Goal: Information Seeking & Learning: Learn about a topic

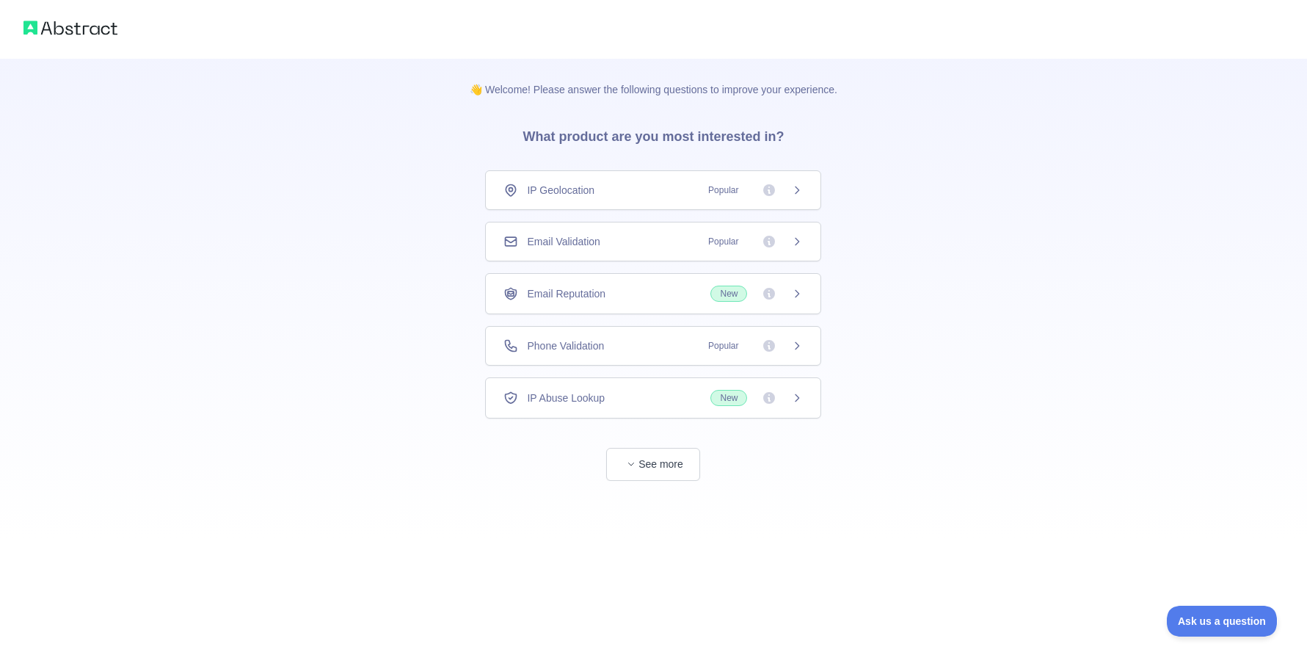
click at [799, 238] on icon at bounding box center [797, 242] width 12 height 12
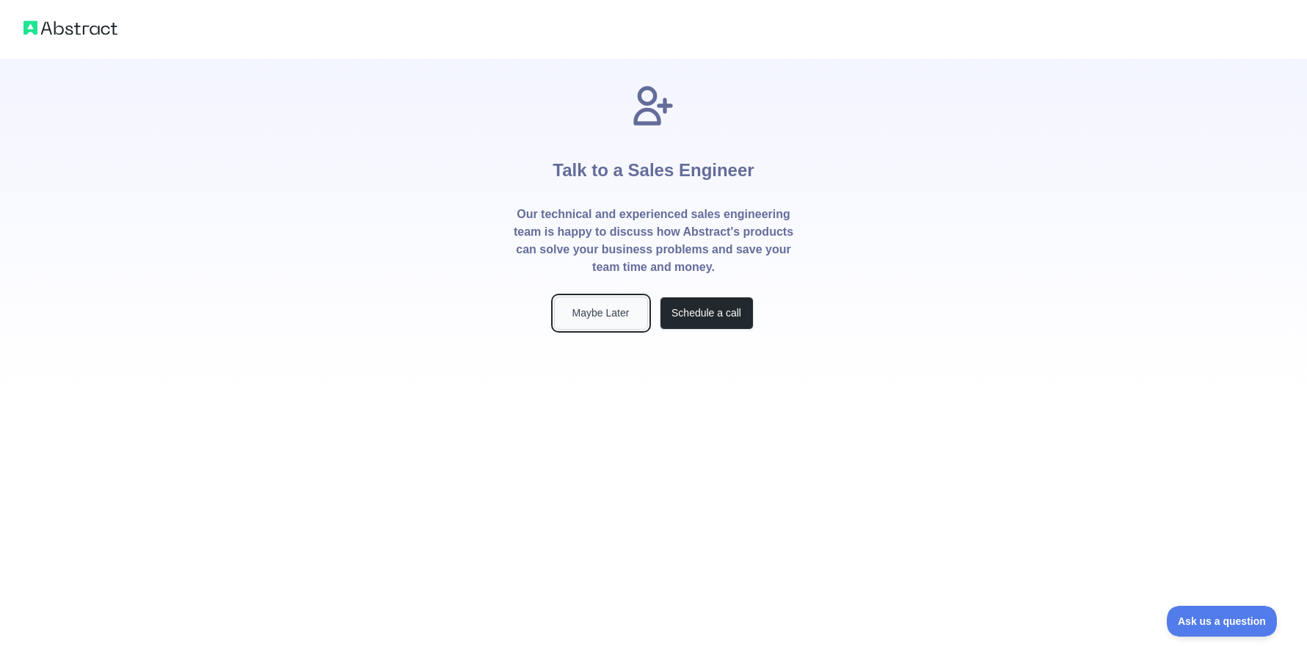
click at [620, 315] on button "Maybe Later" at bounding box center [601, 313] width 94 height 33
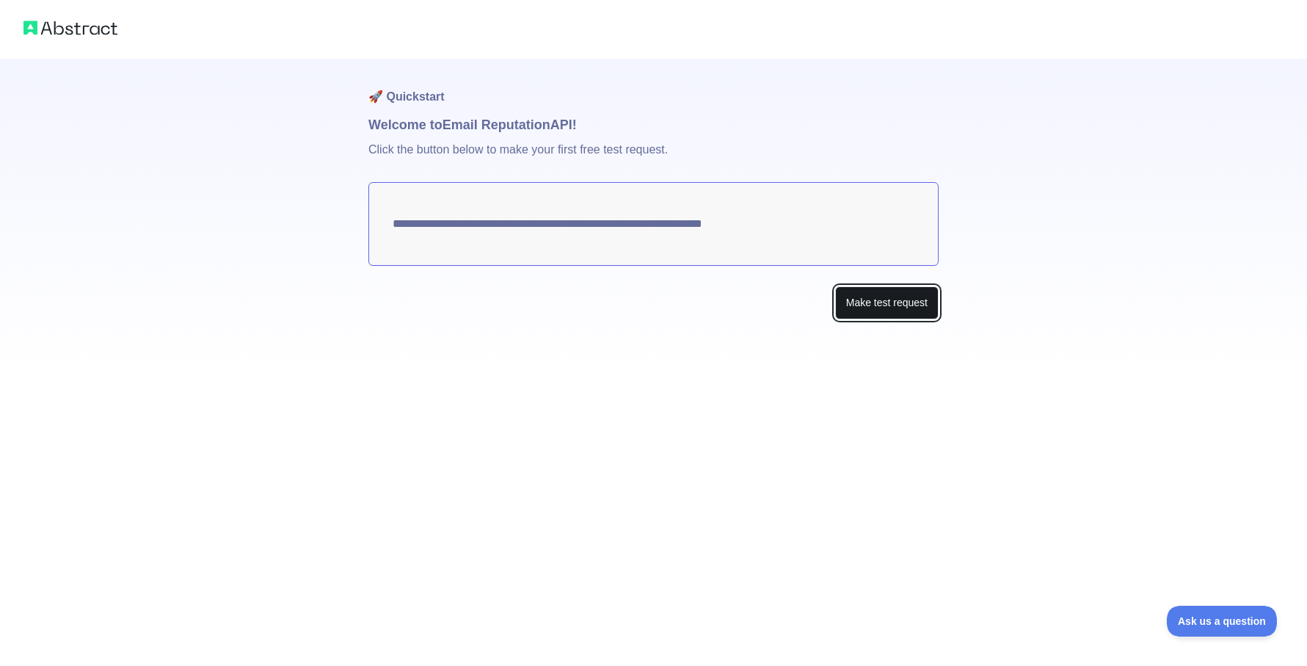
click at [871, 315] on button "Make test request" at bounding box center [887, 302] width 104 height 33
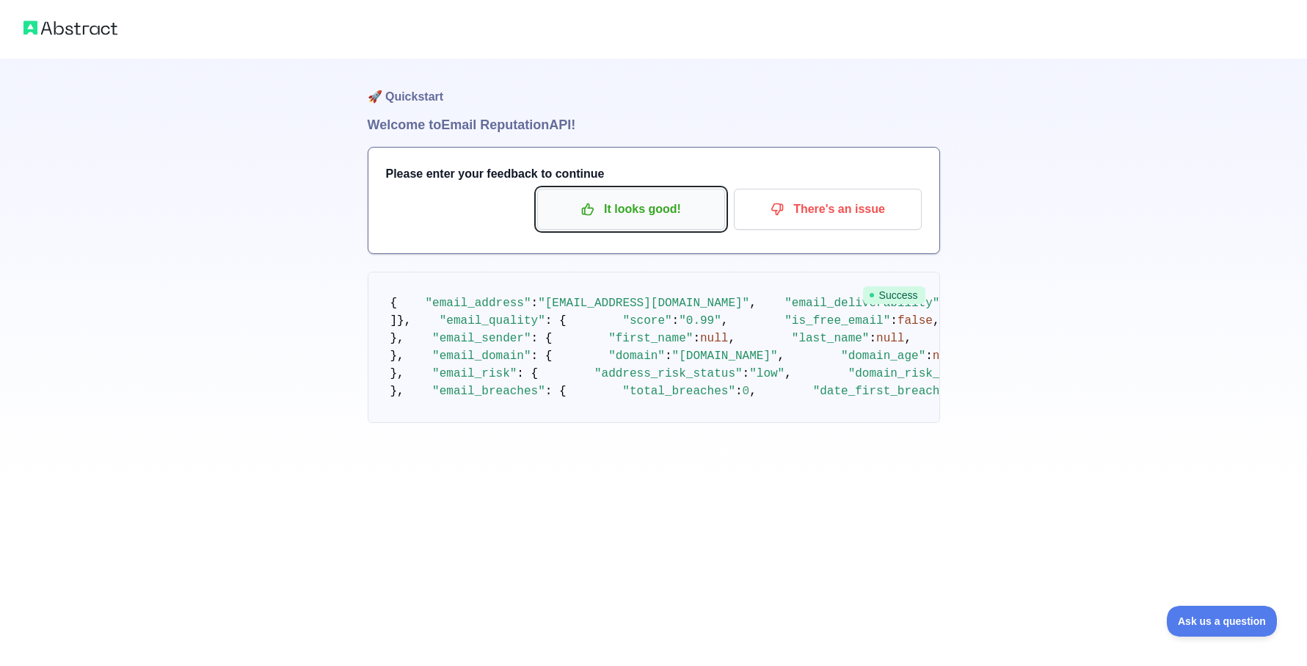
click at [655, 202] on p "It looks good!" at bounding box center [631, 209] width 166 height 25
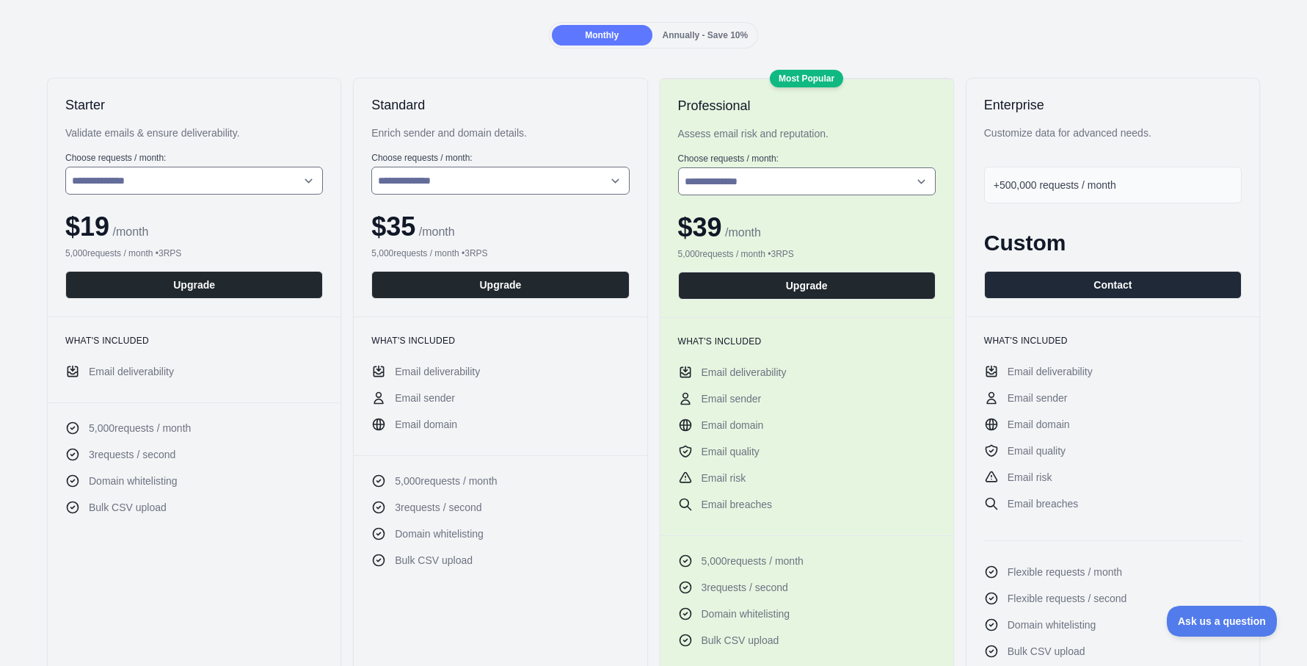
scroll to position [161, 0]
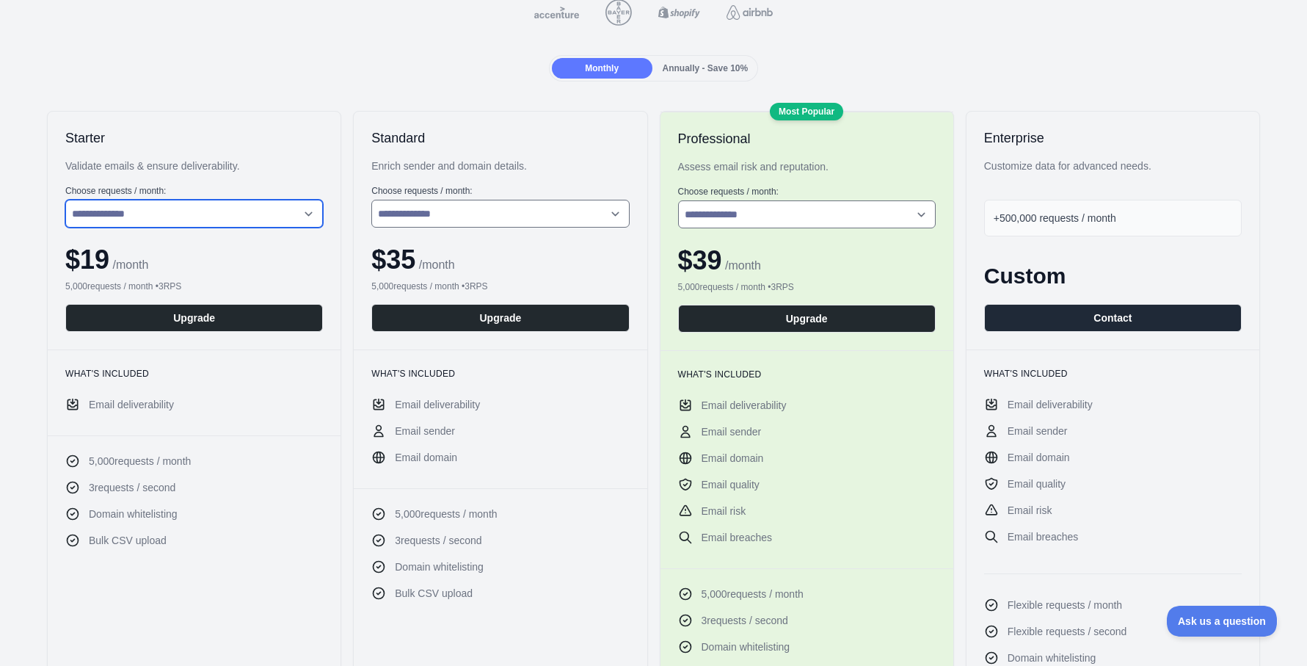
click at [306, 210] on select "**********" at bounding box center [194, 214] width 258 height 28
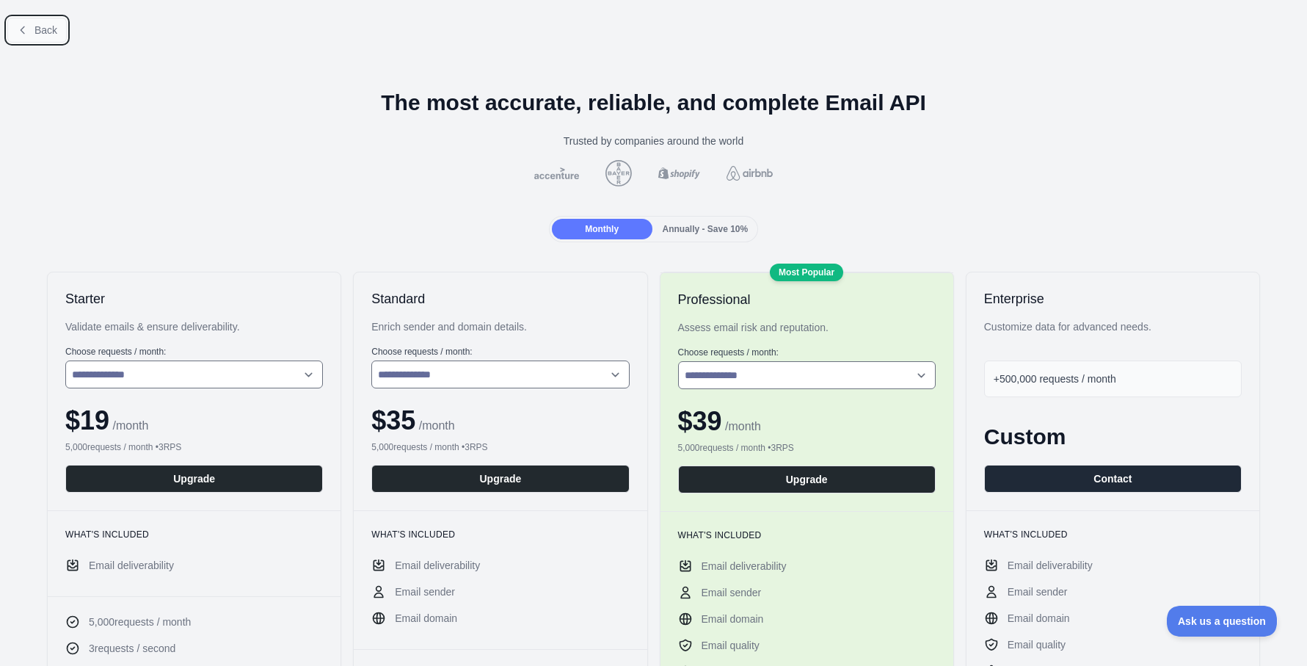
click at [43, 28] on span "Back" at bounding box center [46, 30] width 23 height 12
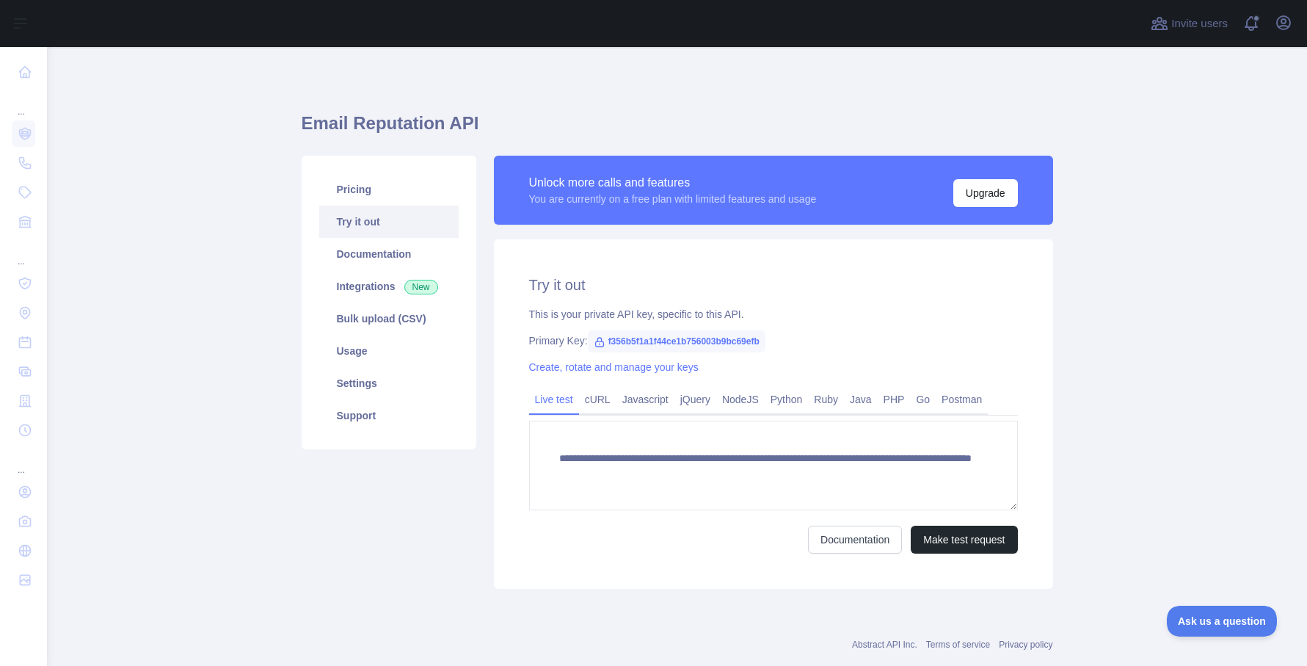
click at [648, 341] on span "f356b5f1a1f44ce1b756003b9bc69efb" at bounding box center [677, 341] width 178 height 22
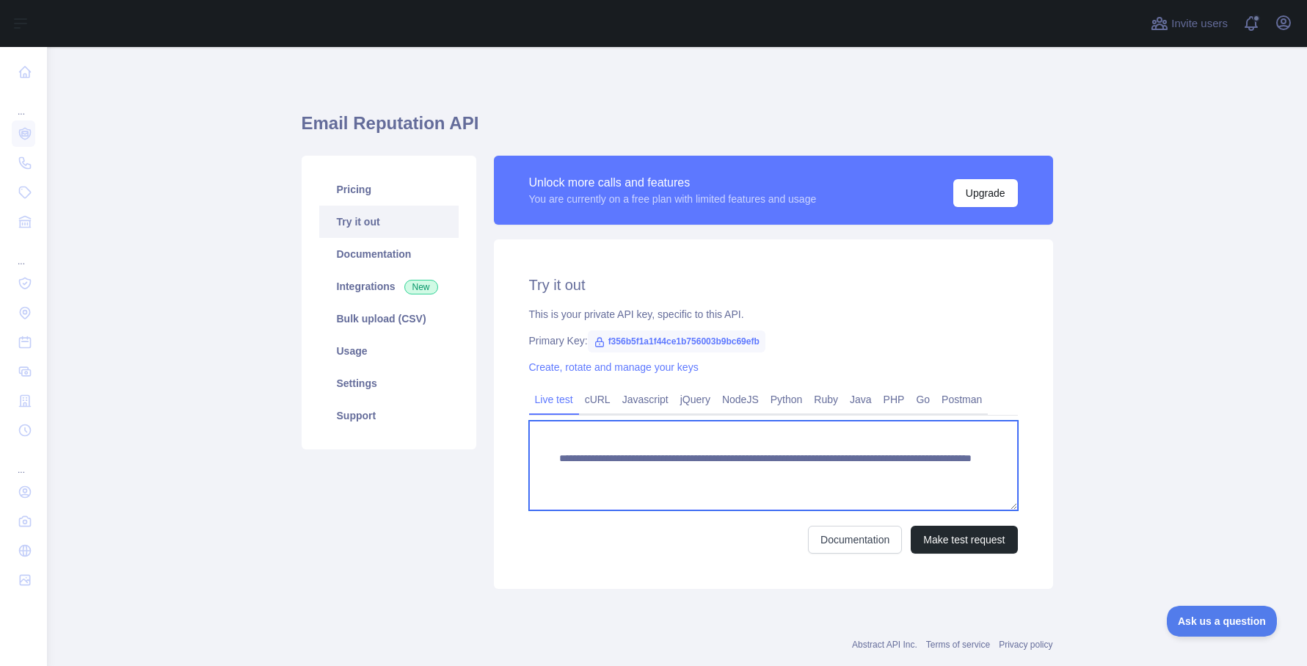
click at [830, 476] on textarea "**********" at bounding box center [773, 466] width 489 height 90
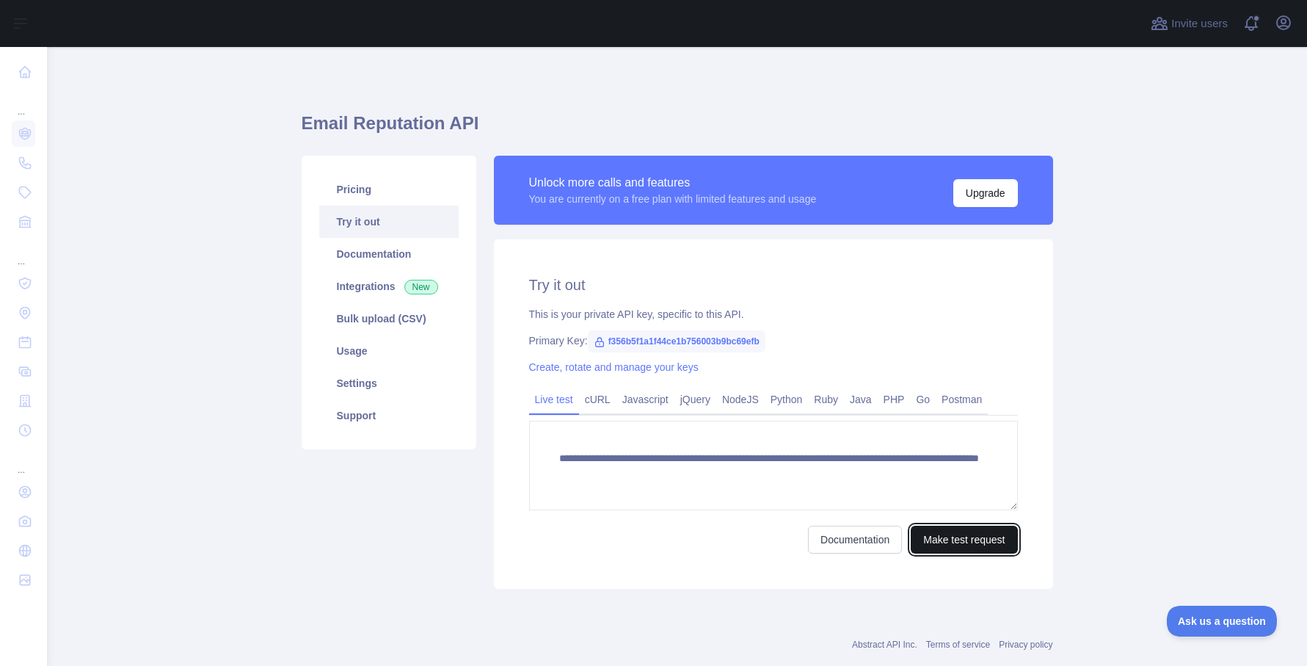
click at [971, 540] on button "Make test request" at bounding box center [964, 540] width 106 height 28
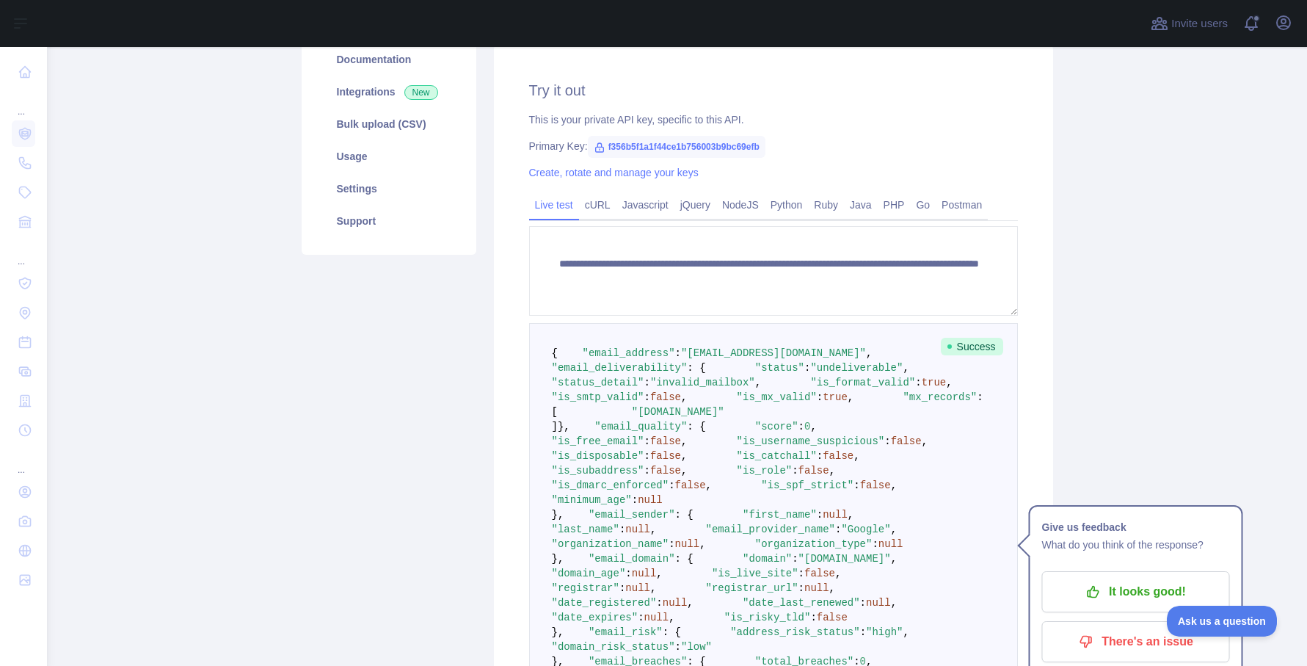
scroll to position [191, 0]
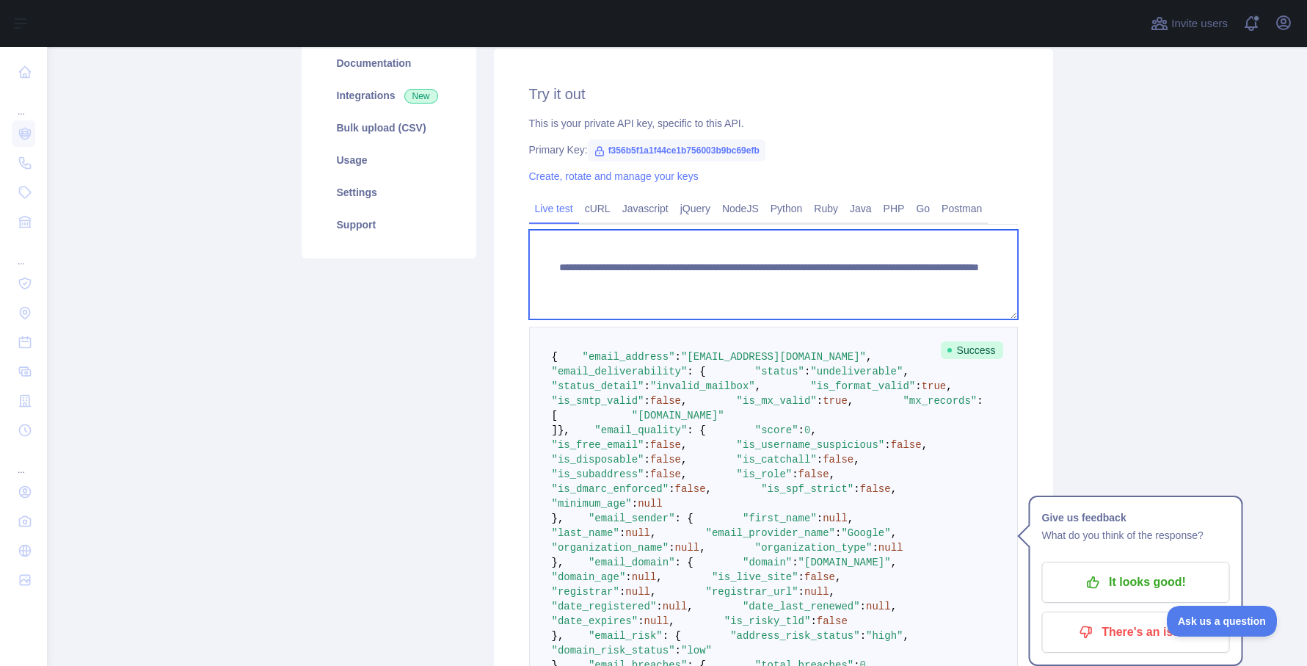
click at [840, 284] on textarea "**********" at bounding box center [773, 275] width 489 height 90
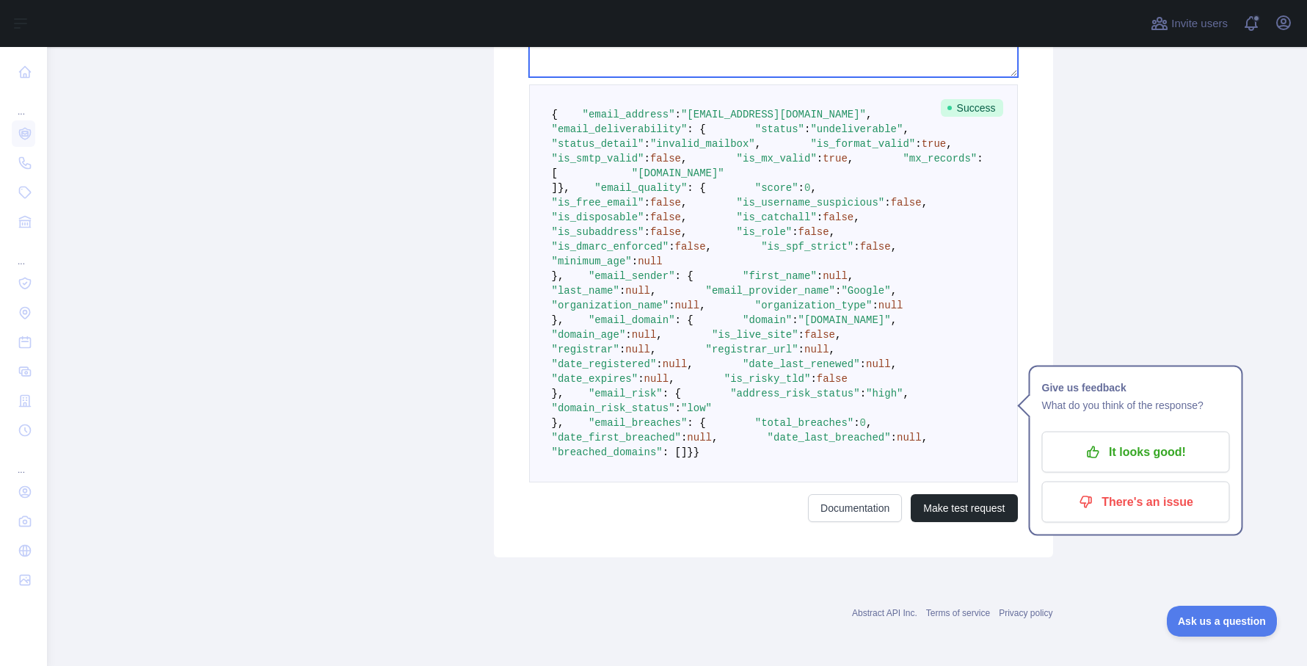
scroll to position [764, 0]
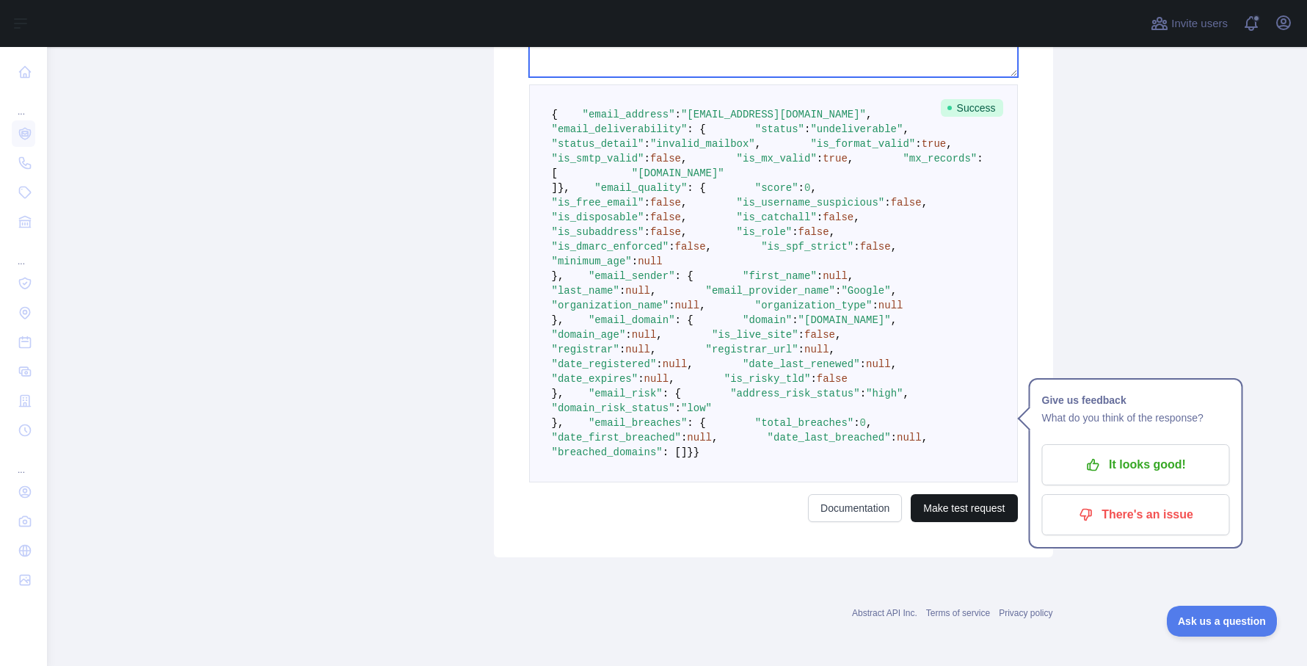
type textarea "**********"
click at [943, 522] on button "Make test request" at bounding box center [964, 508] width 106 height 28
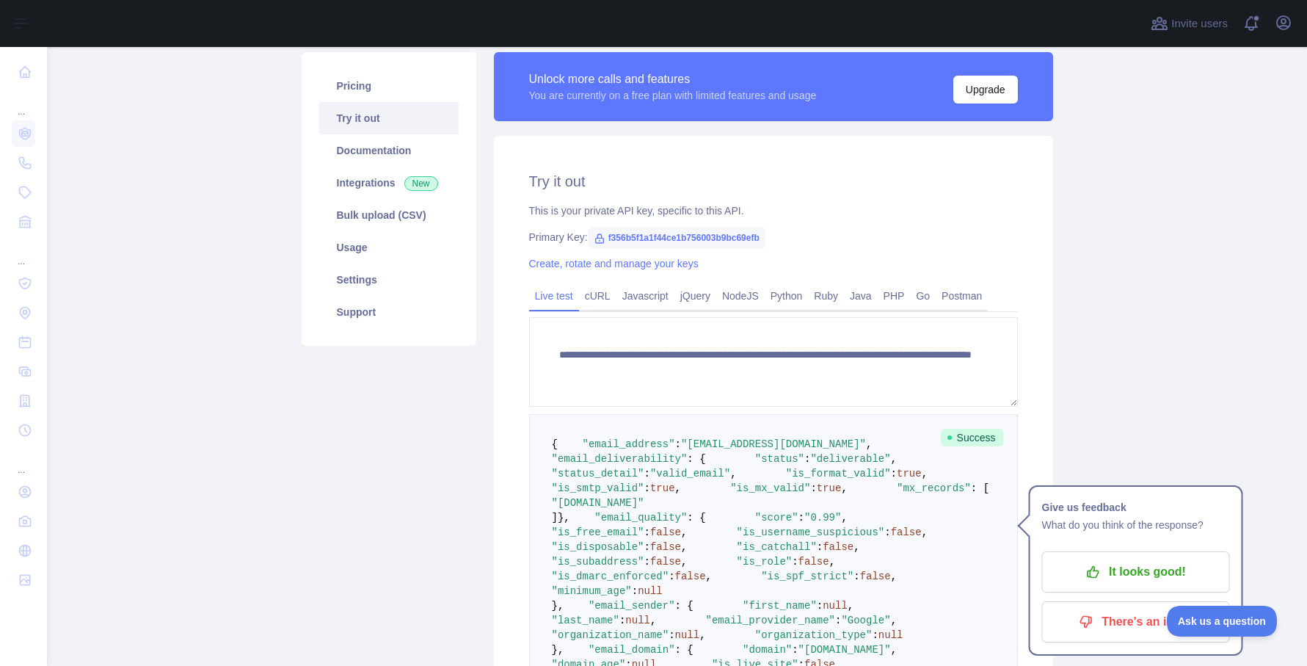
scroll to position [93, 0]
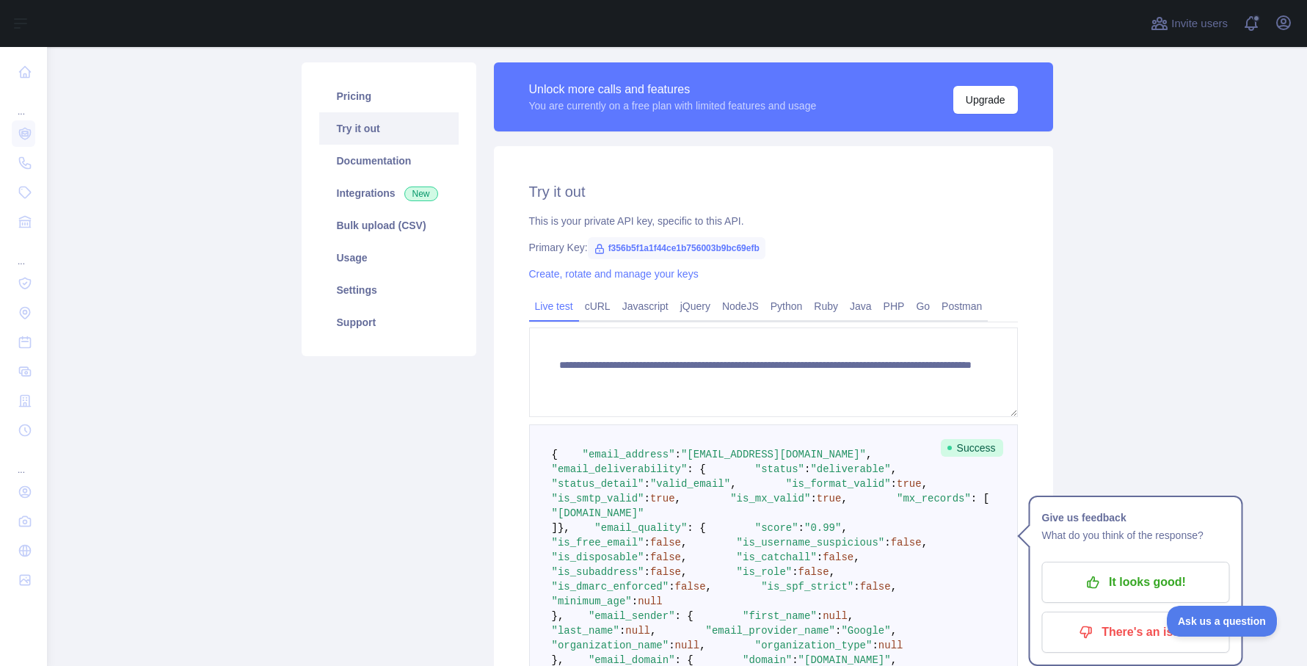
click at [698, 249] on span "f356b5f1a1f44ce1b756003b9bc69efb" at bounding box center [677, 248] width 178 height 22
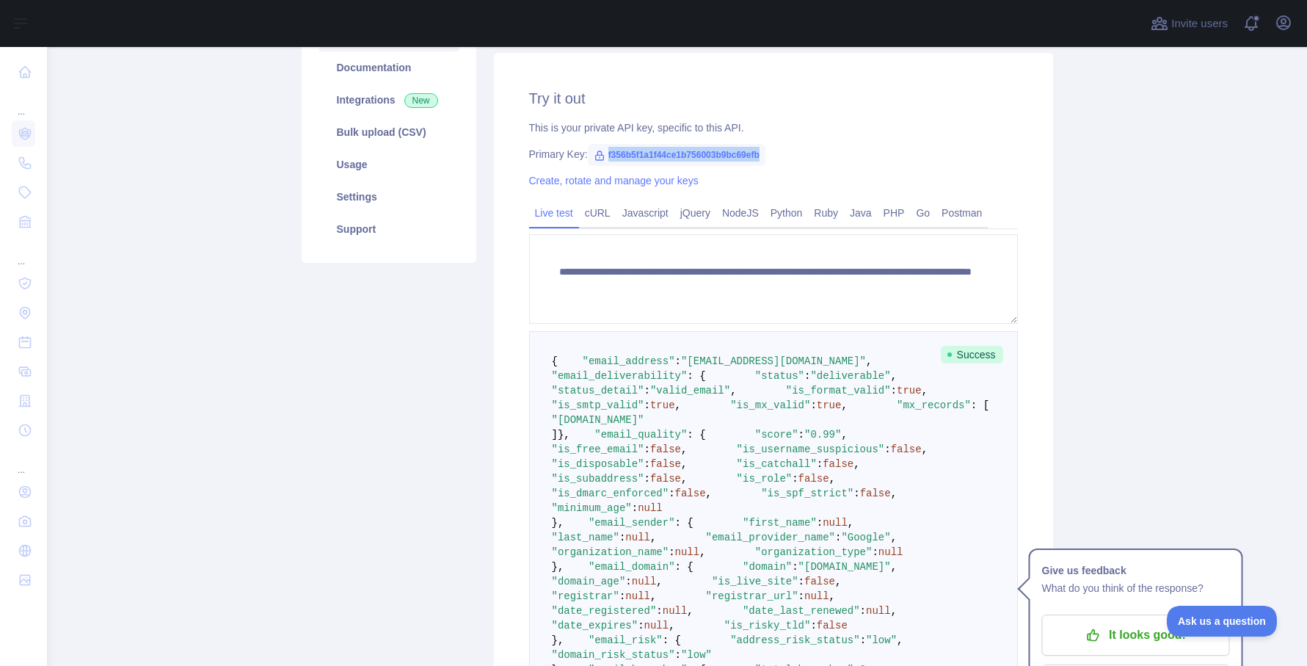
scroll to position [0, 0]
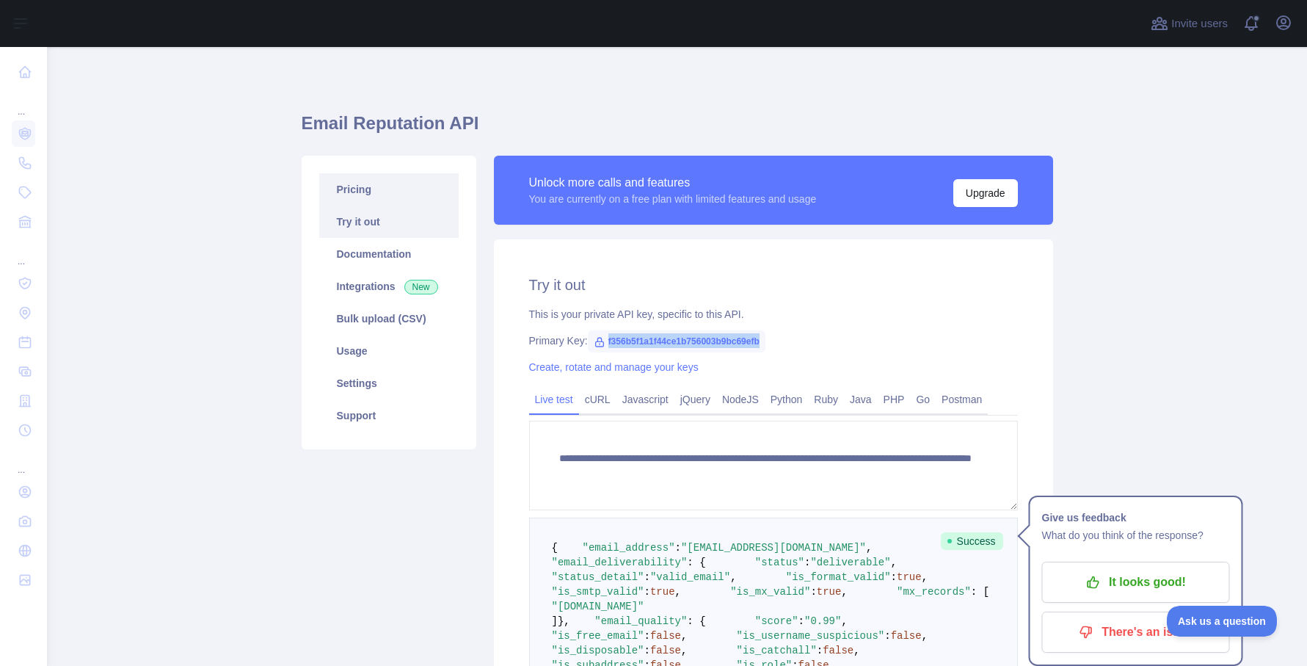
click at [368, 194] on link "Pricing" at bounding box center [388, 189] width 139 height 32
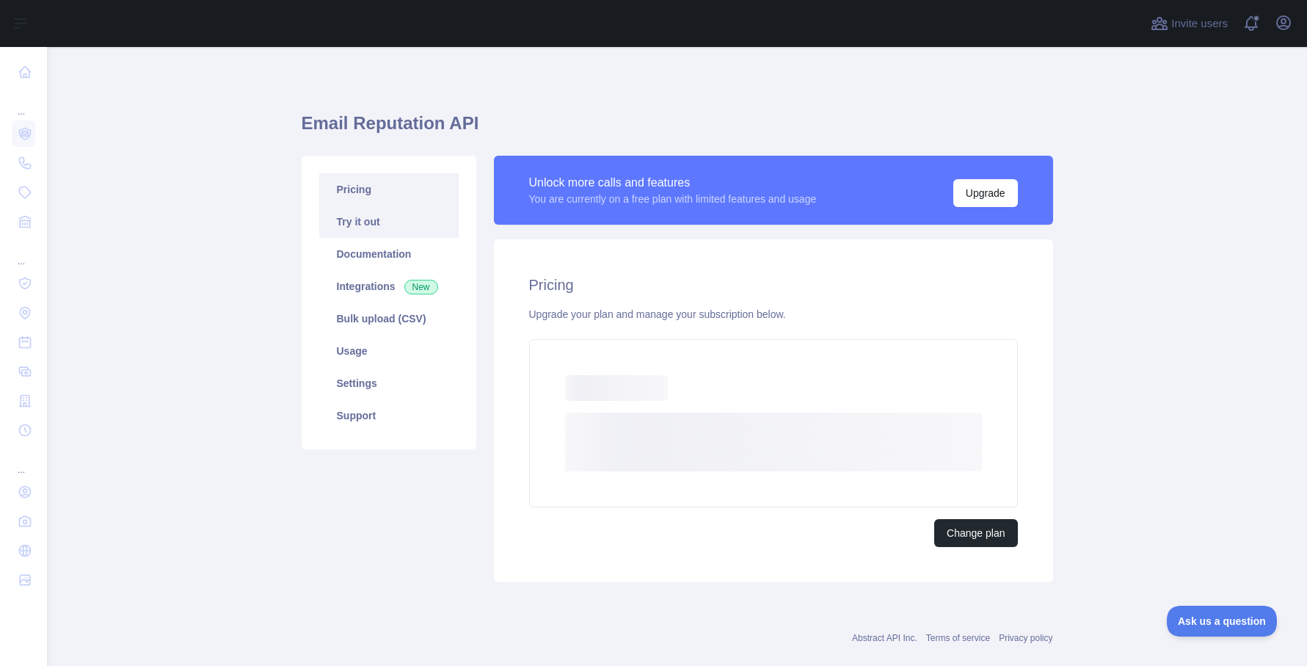
click at [362, 227] on link "Try it out" at bounding box center [388, 222] width 139 height 32
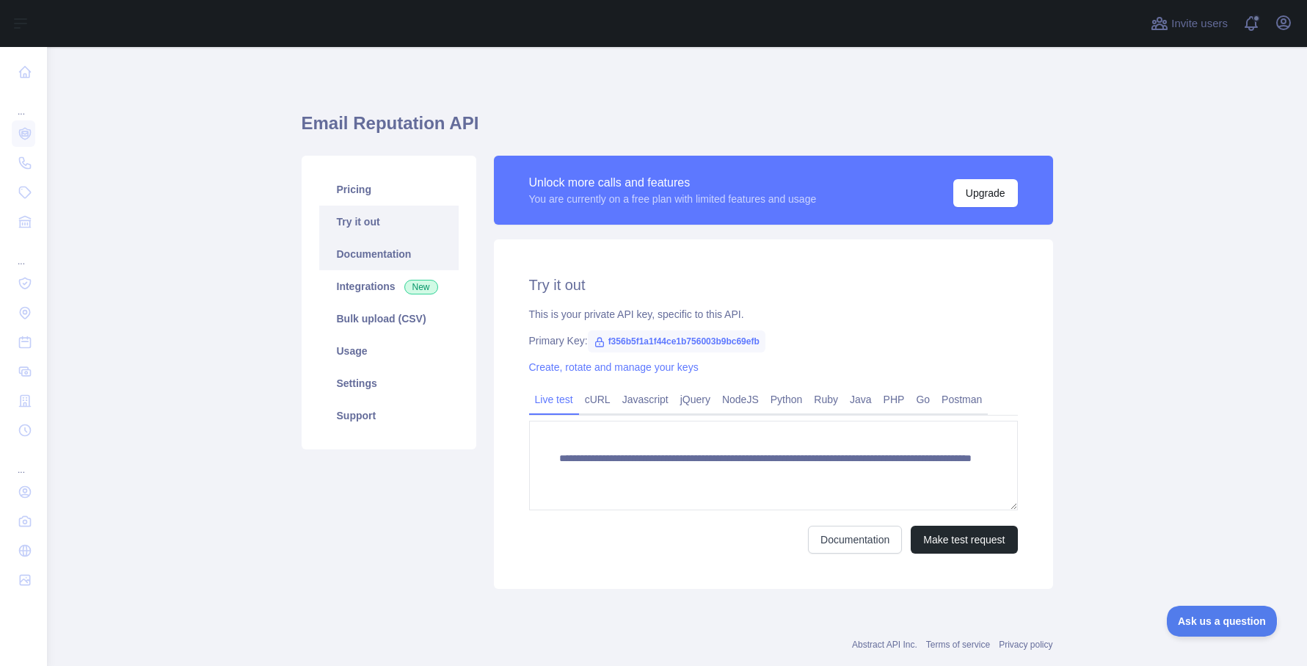
click at [369, 255] on link "Documentation" at bounding box center [388, 254] width 139 height 32
click at [389, 388] on link "Settings" at bounding box center [388, 383] width 139 height 32
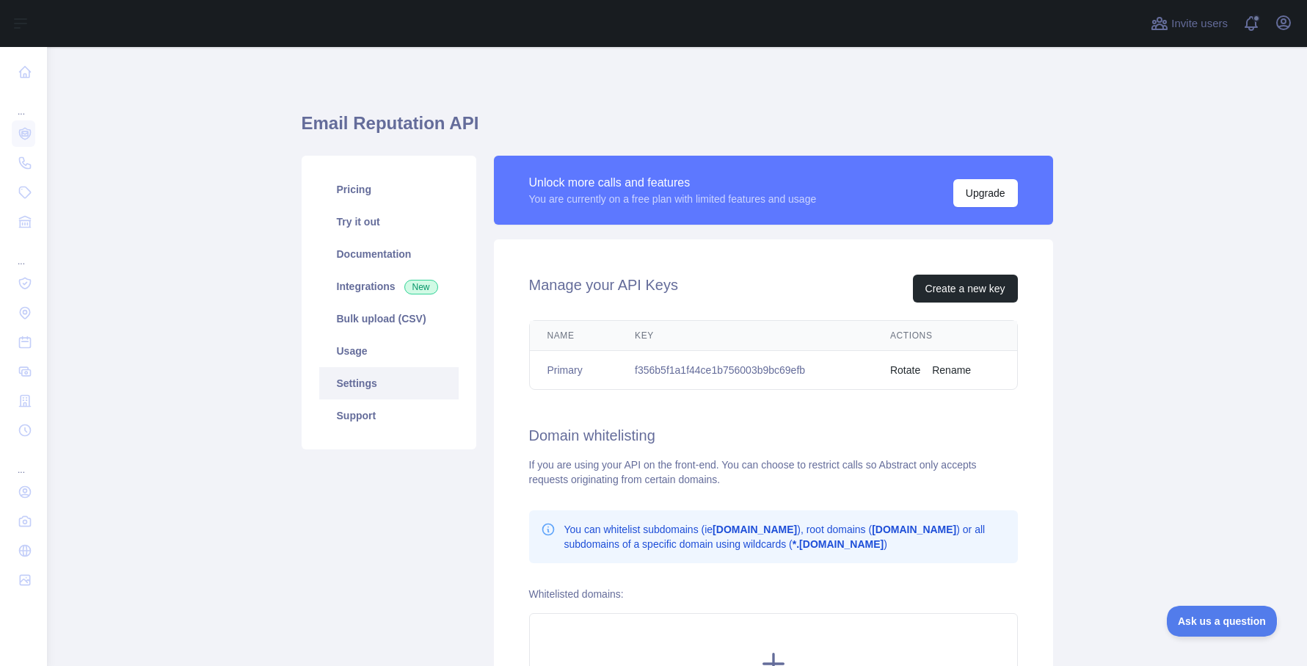
click at [679, 374] on td "f356b5f1a1f44ce1b756003b9bc69efb" at bounding box center [744, 370] width 255 height 39
click at [979, 190] on button "Upgrade" at bounding box center [986, 193] width 65 height 28
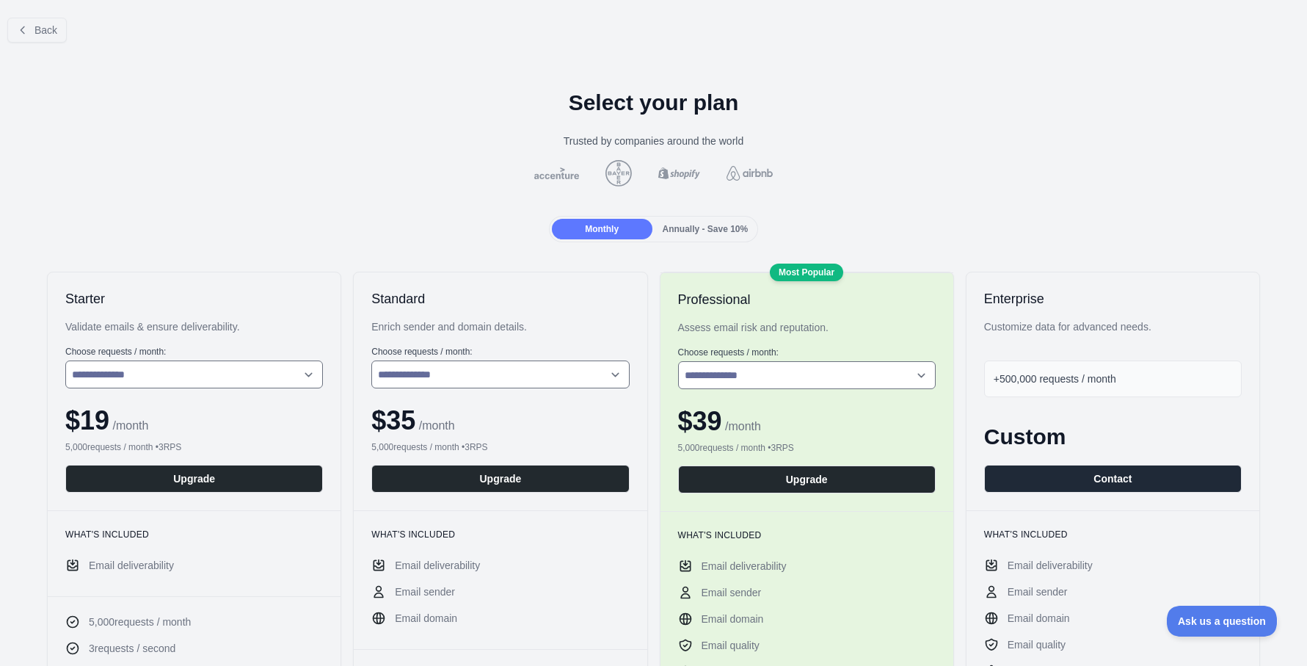
scroll to position [88, 0]
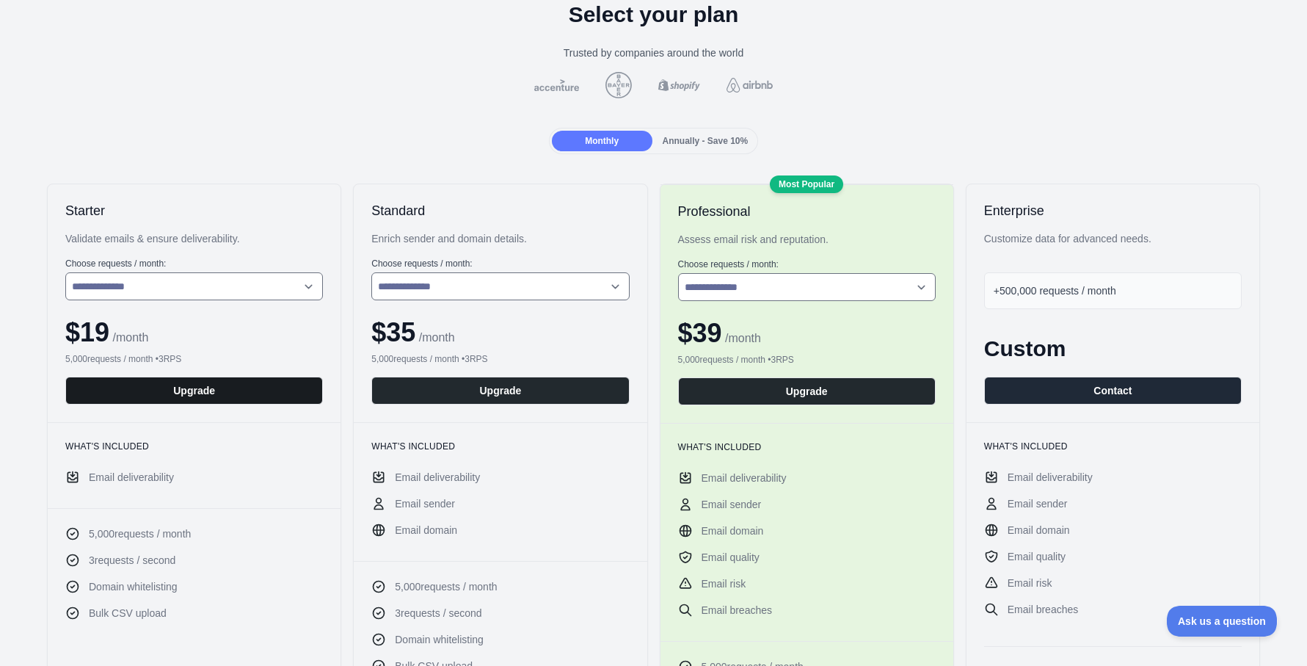
click at [191, 396] on button "Upgrade" at bounding box center [194, 391] width 258 height 28
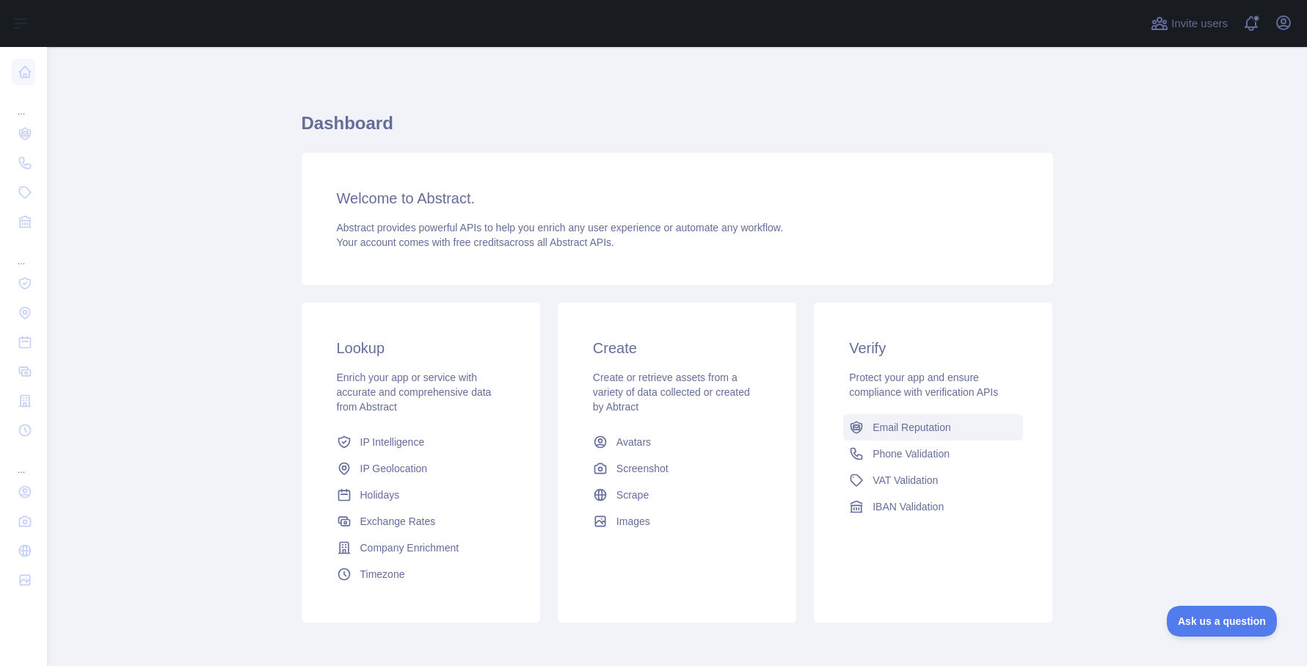
click at [940, 424] on span "Email Reputation" at bounding box center [912, 427] width 79 height 15
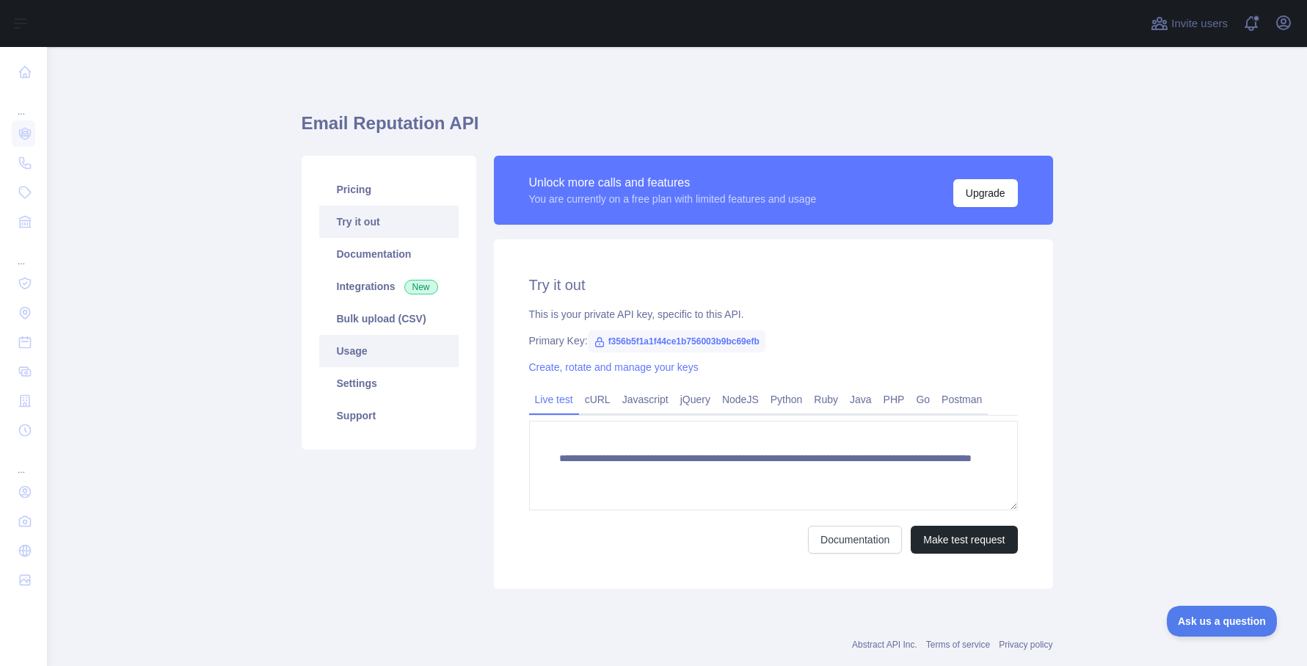
click at [404, 353] on link "Usage" at bounding box center [388, 351] width 139 height 32
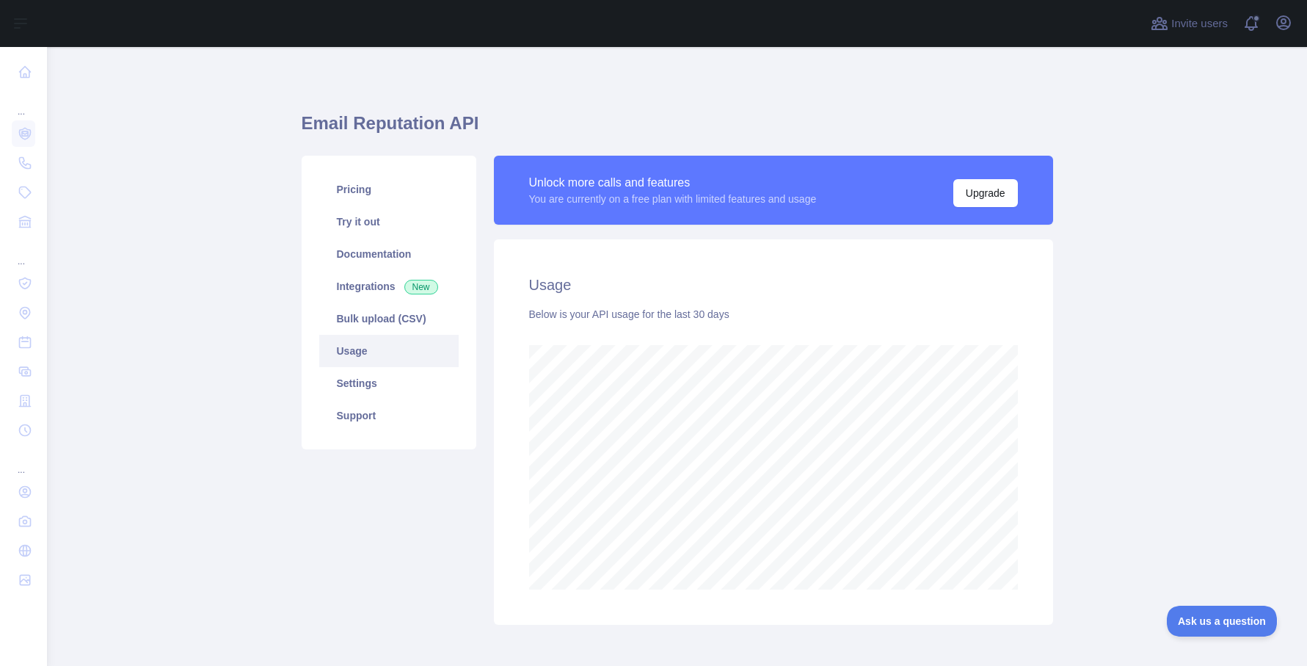
scroll to position [619, 1260]
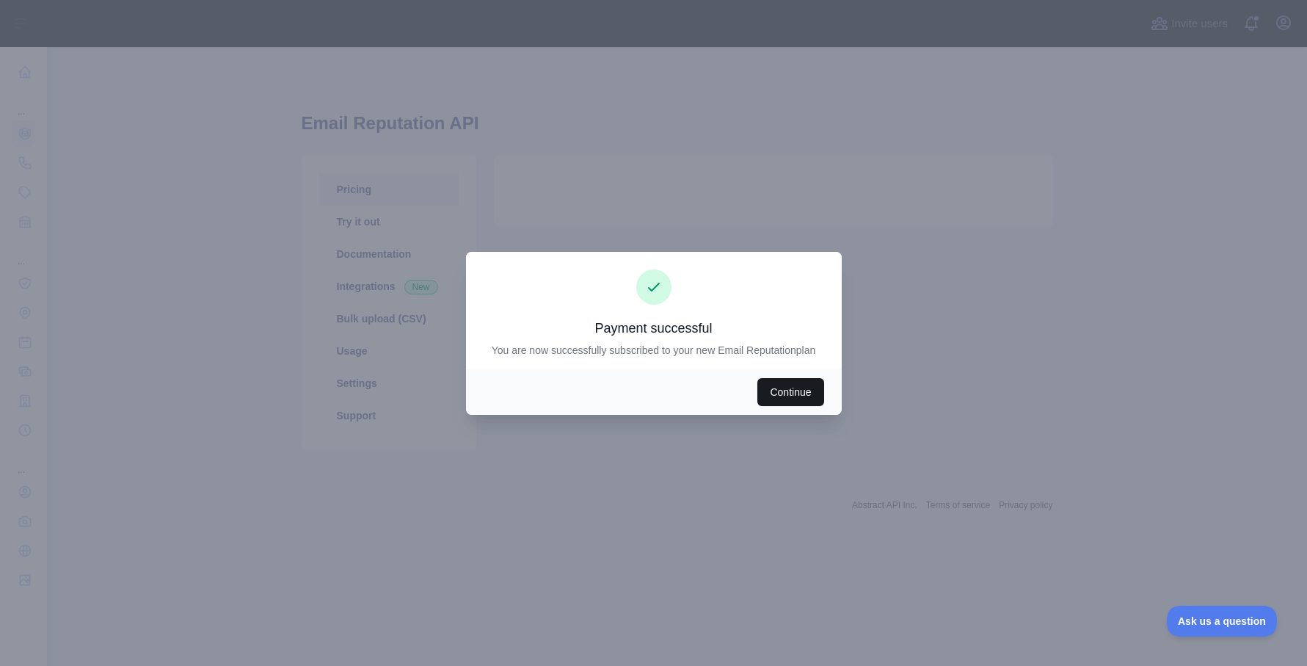
click at [809, 397] on button "Continue" at bounding box center [791, 392] width 66 height 28
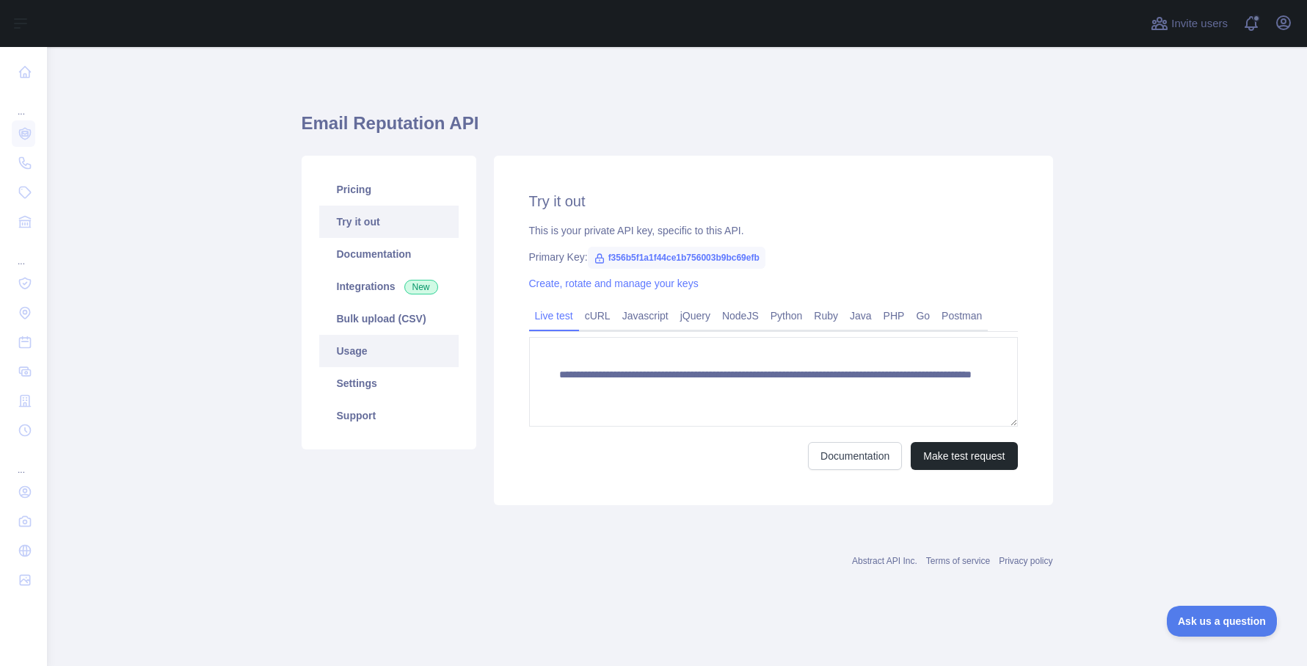
click at [385, 340] on link "Usage" at bounding box center [388, 351] width 139 height 32
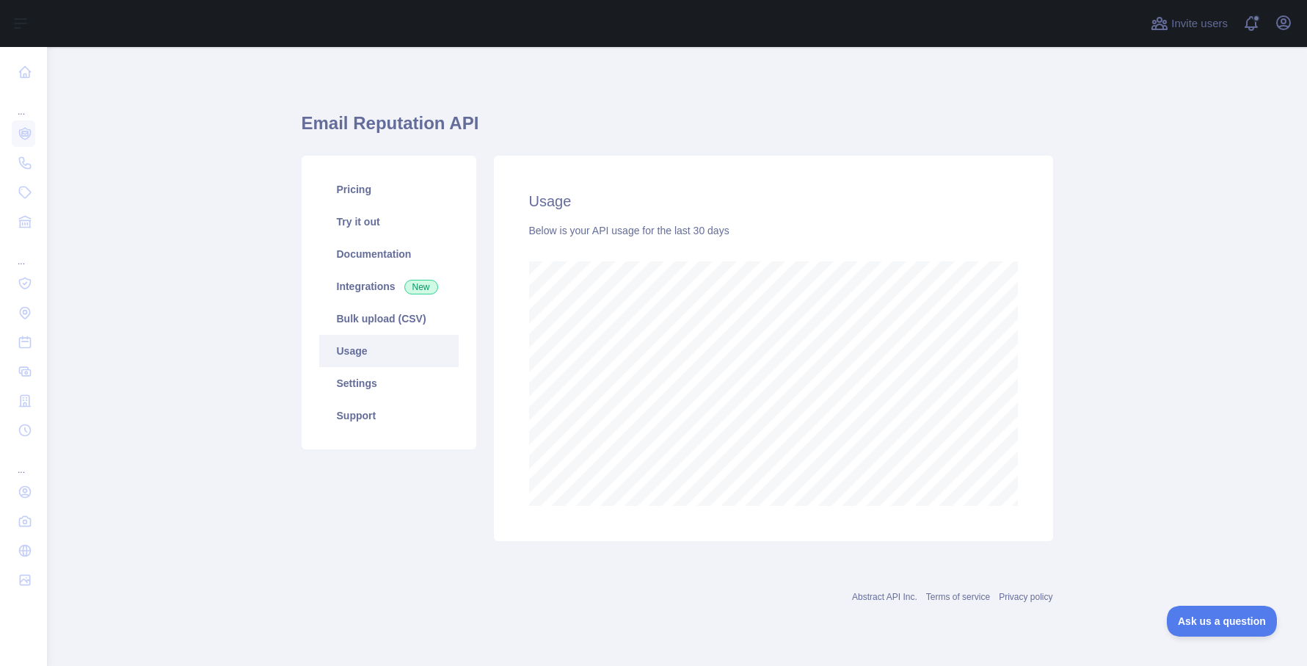
scroll to position [733500, 732999]
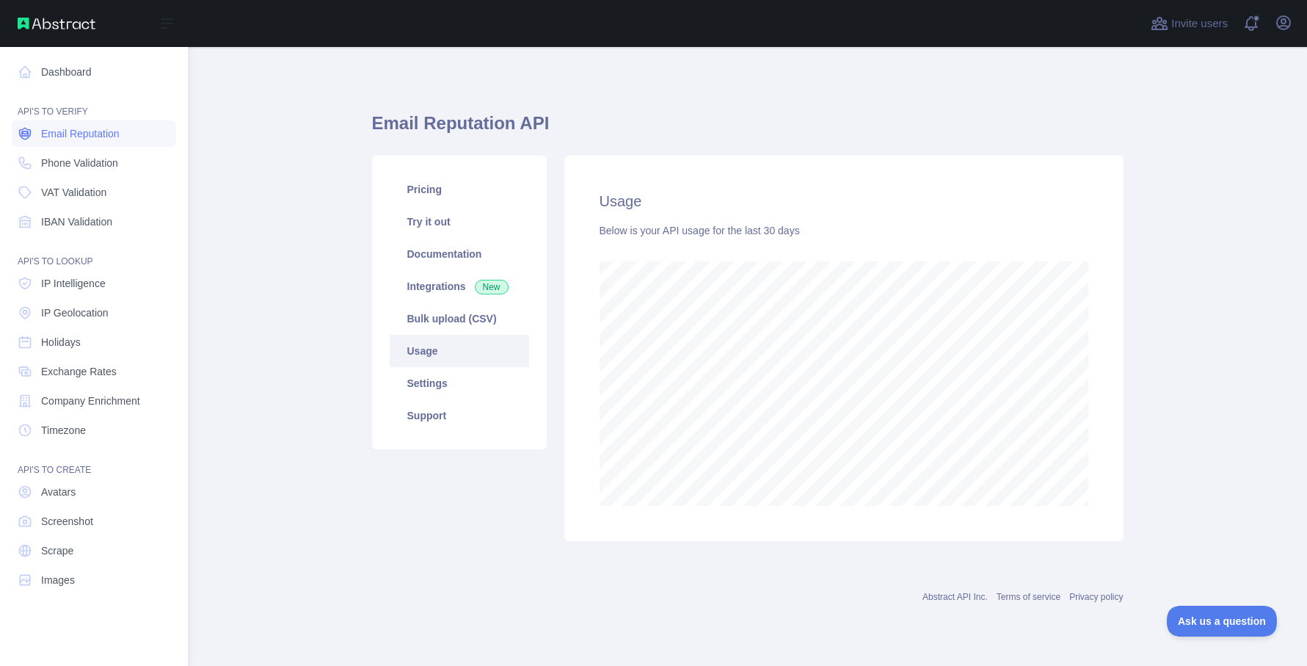
click at [99, 136] on span "Email Reputation" at bounding box center [80, 133] width 79 height 15
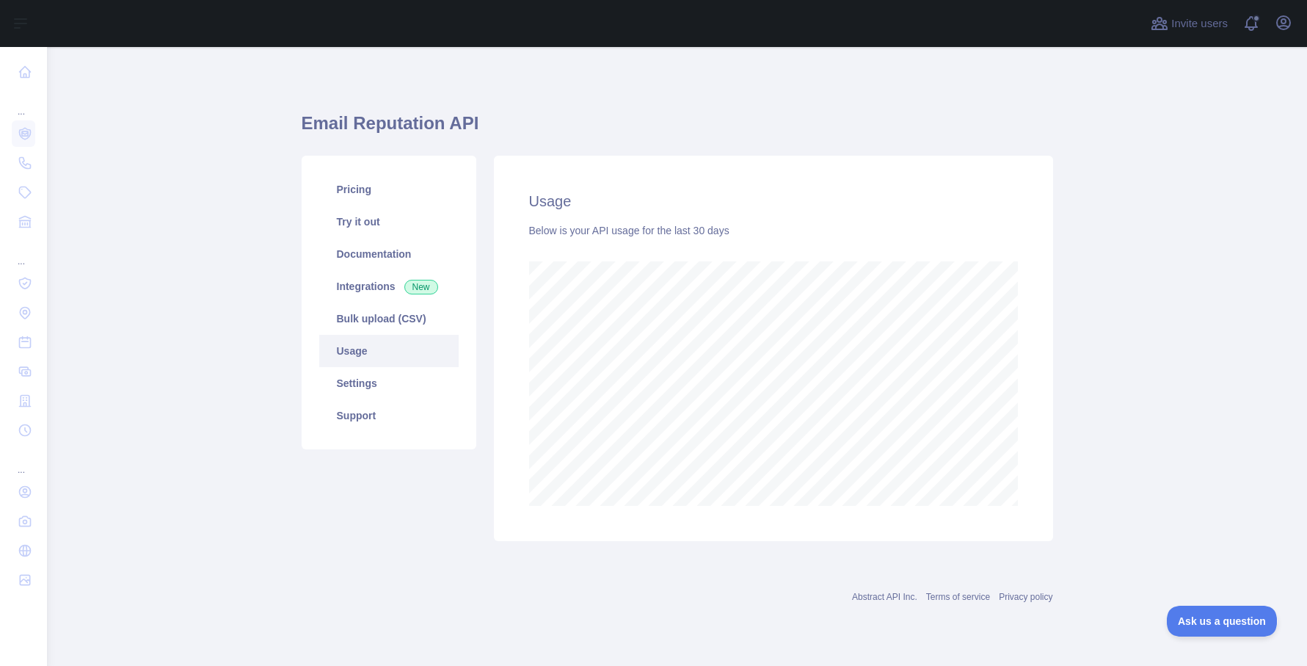
scroll to position [619, 1260]
click at [393, 194] on link "Pricing" at bounding box center [388, 189] width 139 height 32
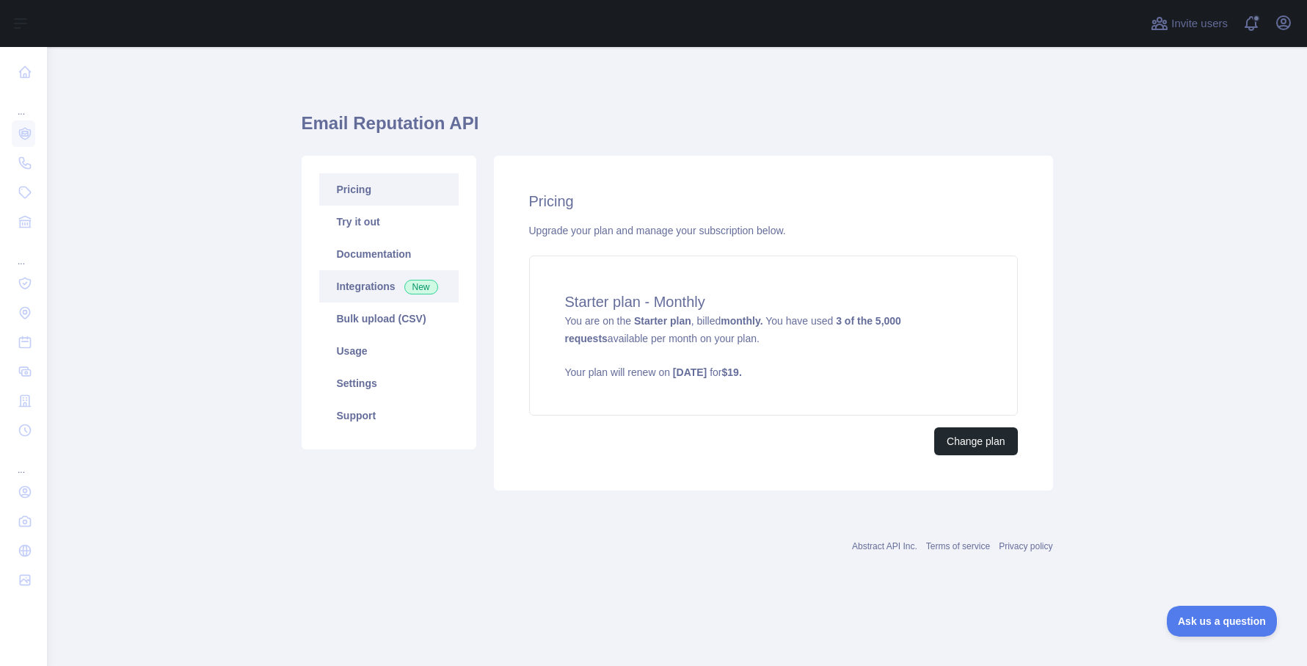
click at [382, 282] on link "Integrations New" at bounding box center [388, 286] width 139 height 32
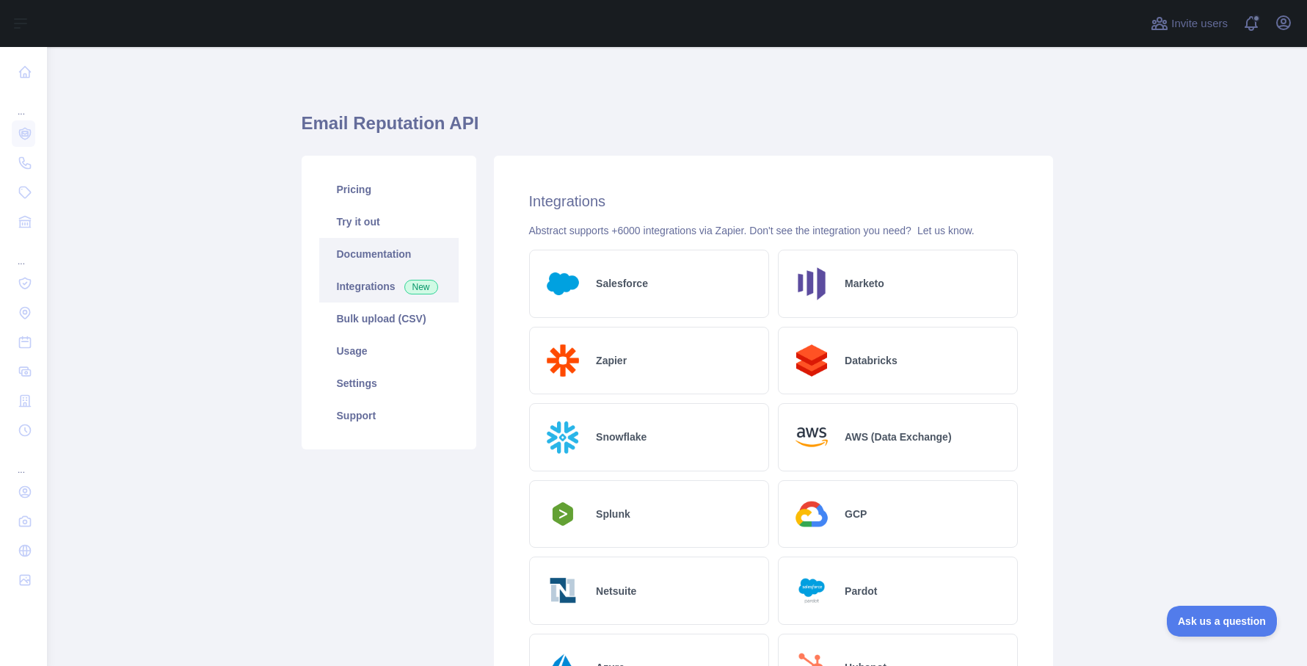
click at [412, 255] on link "Documentation" at bounding box center [388, 254] width 139 height 32
click at [414, 251] on link "Documentation" at bounding box center [388, 254] width 139 height 32
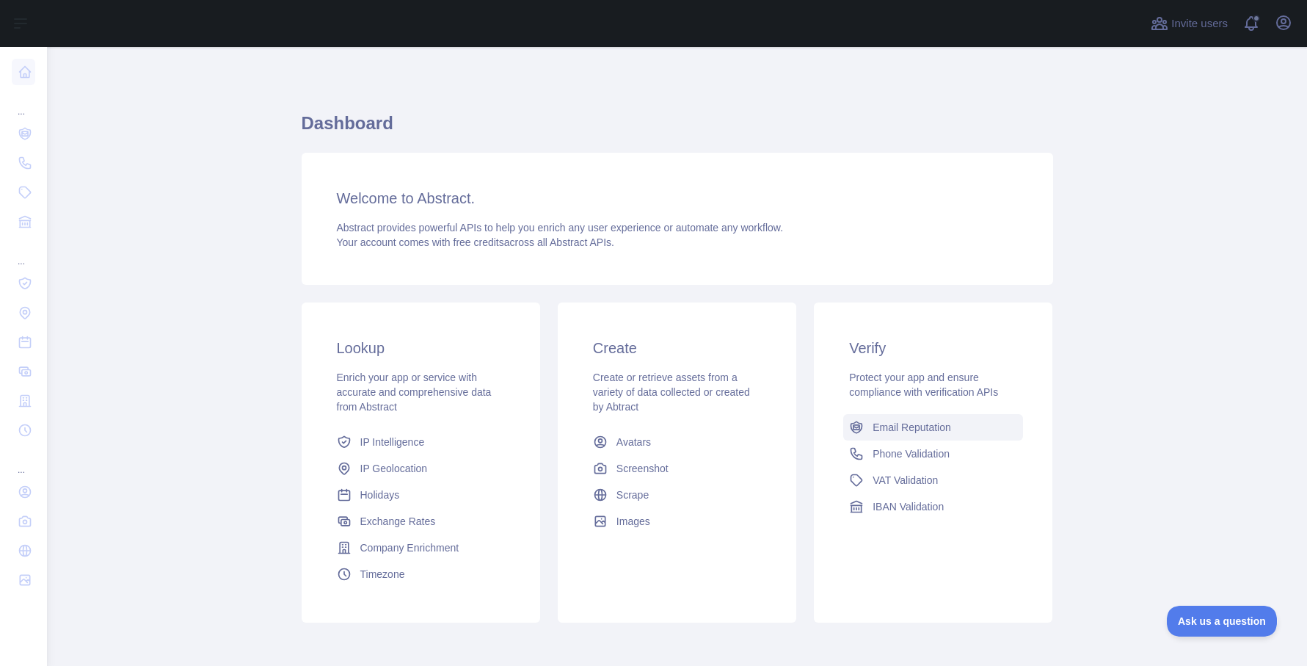
click at [916, 421] on span "Email Reputation" at bounding box center [912, 427] width 79 height 15
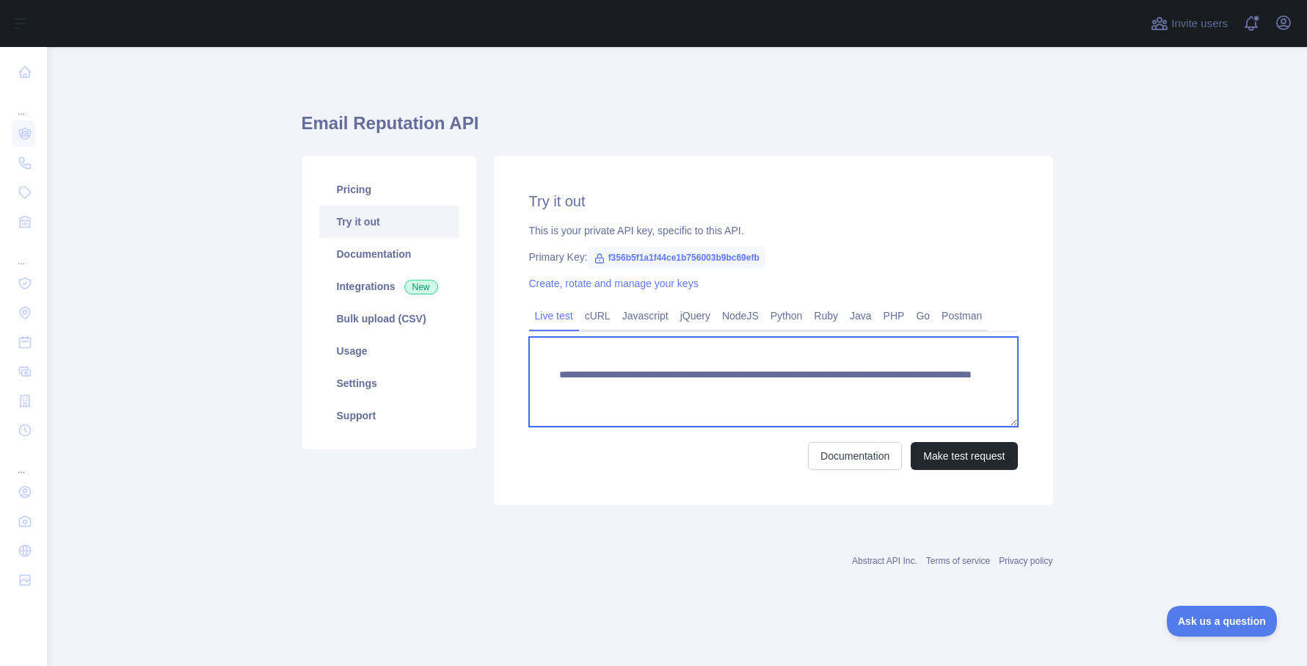
click at [831, 391] on textarea "**********" at bounding box center [773, 382] width 489 height 90
type textarea "**********"
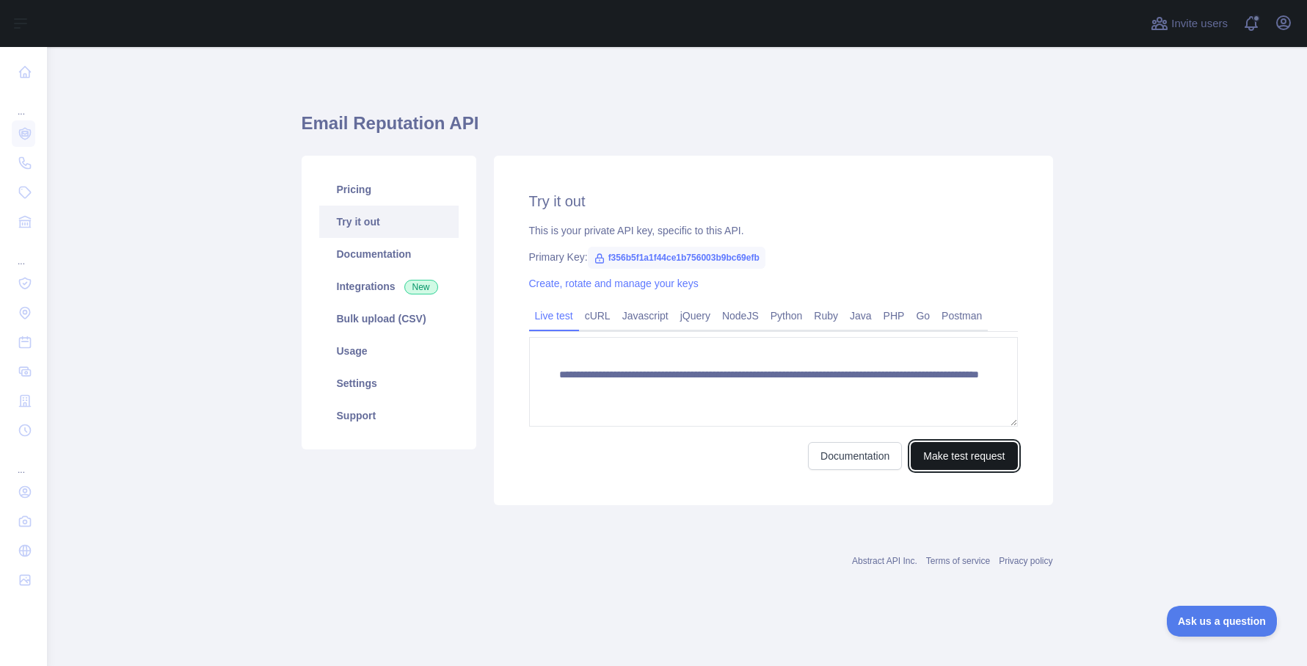
click at [953, 451] on button "Make test request" at bounding box center [964, 456] width 106 height 28
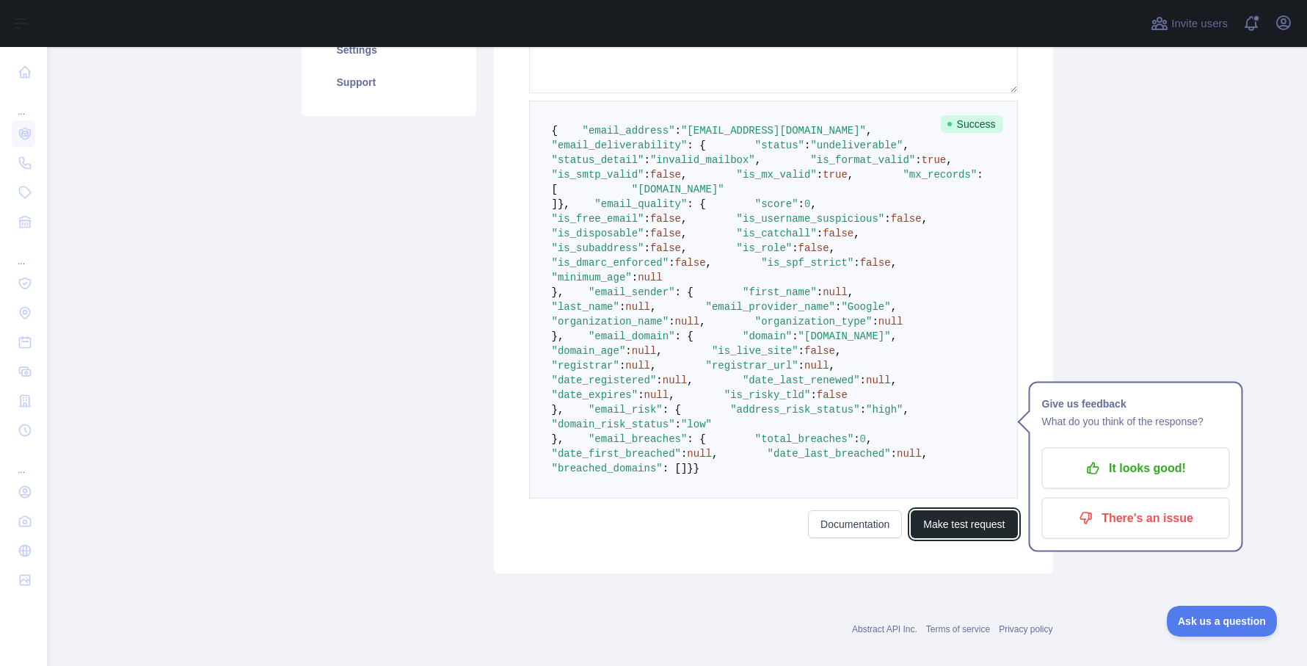
scroll to position [171, 0]
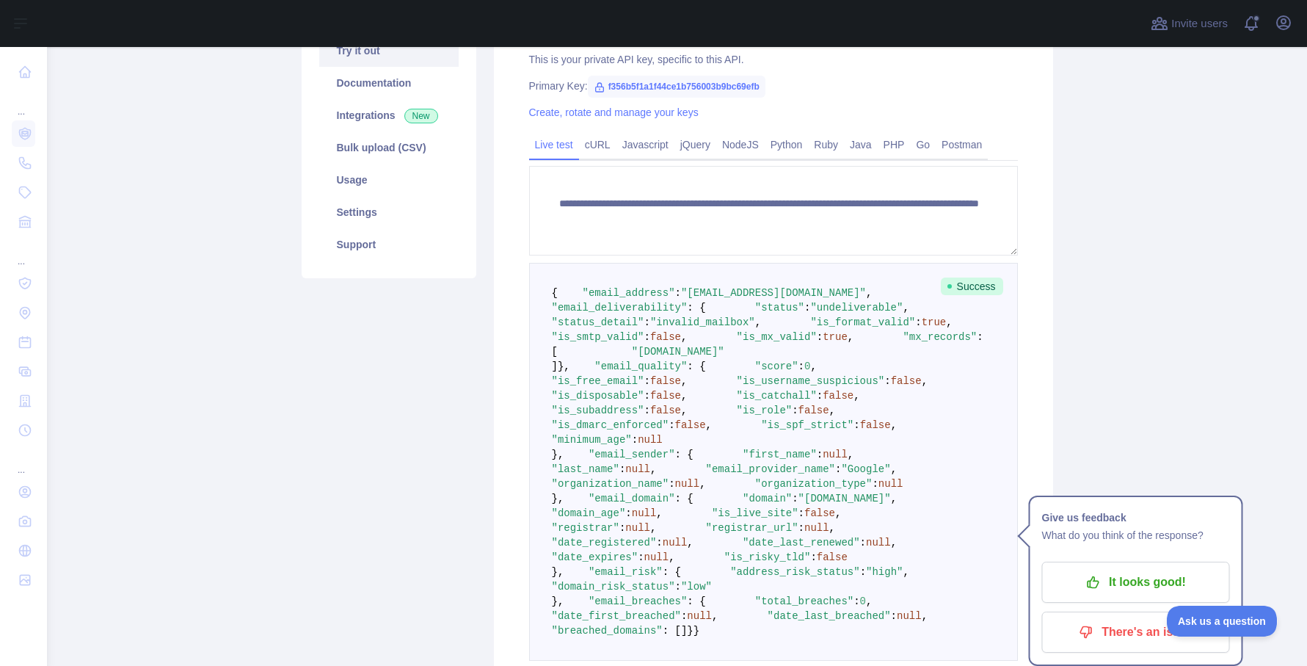
click at [665, 313] on span ""email_deliverability"" at bounding box center [620, 308] width 136 height 12
copy span "email_deliverability"
click at [755, 313] on span ""status"" at bounding box center [779, 308] width 49 height 12
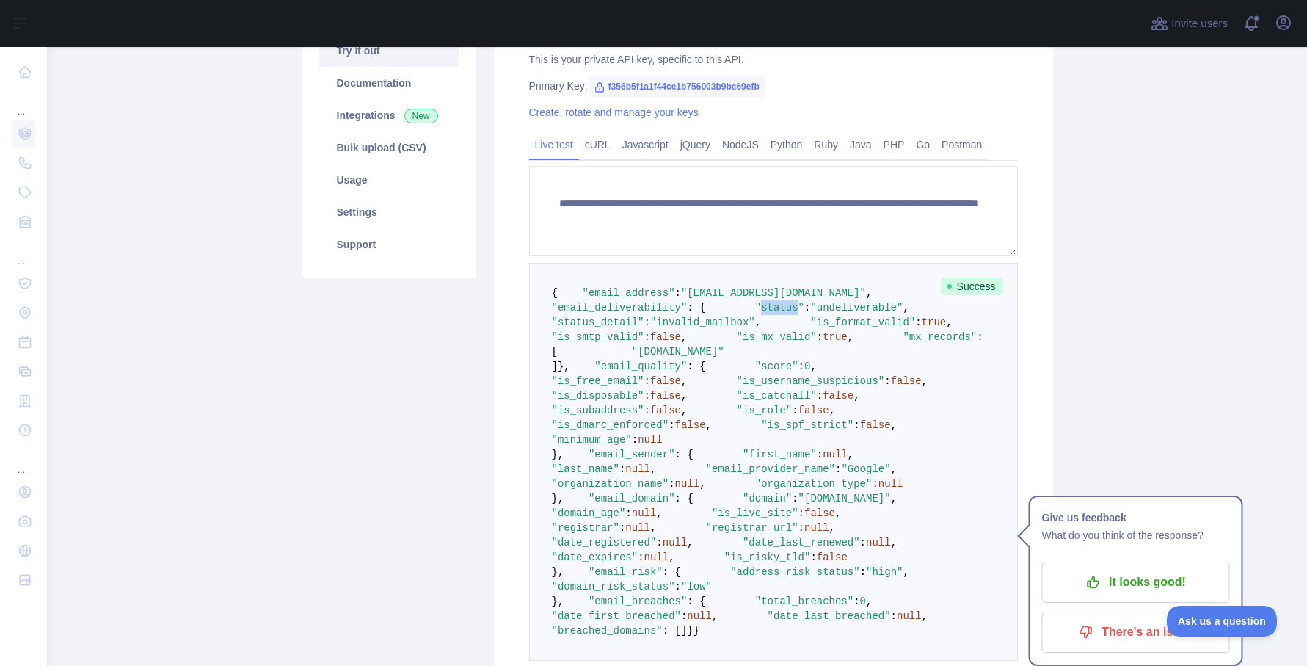
copy span "status"
click at [705, 313] on span ": {" at bounding box center [696, 308] width 18 height 12
click at [810, 313] on span ""undeliverable"" at bounding box center [856, 308] width 92 height 12
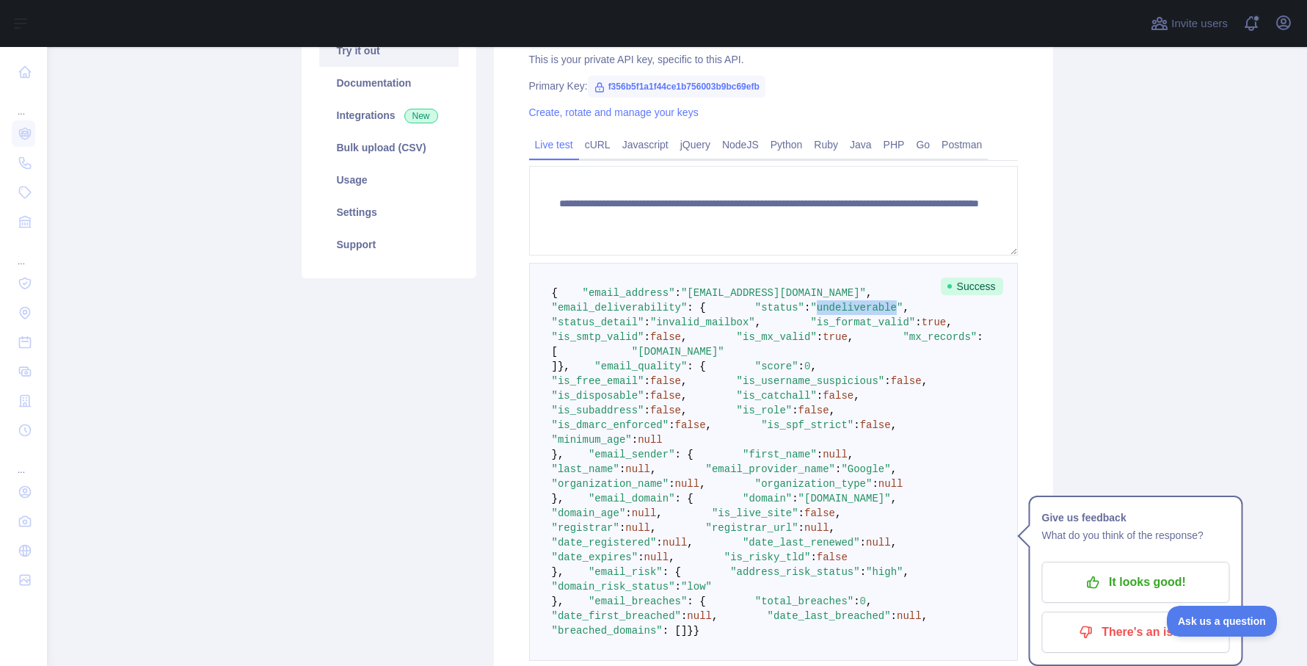
copy span "undeliverable"
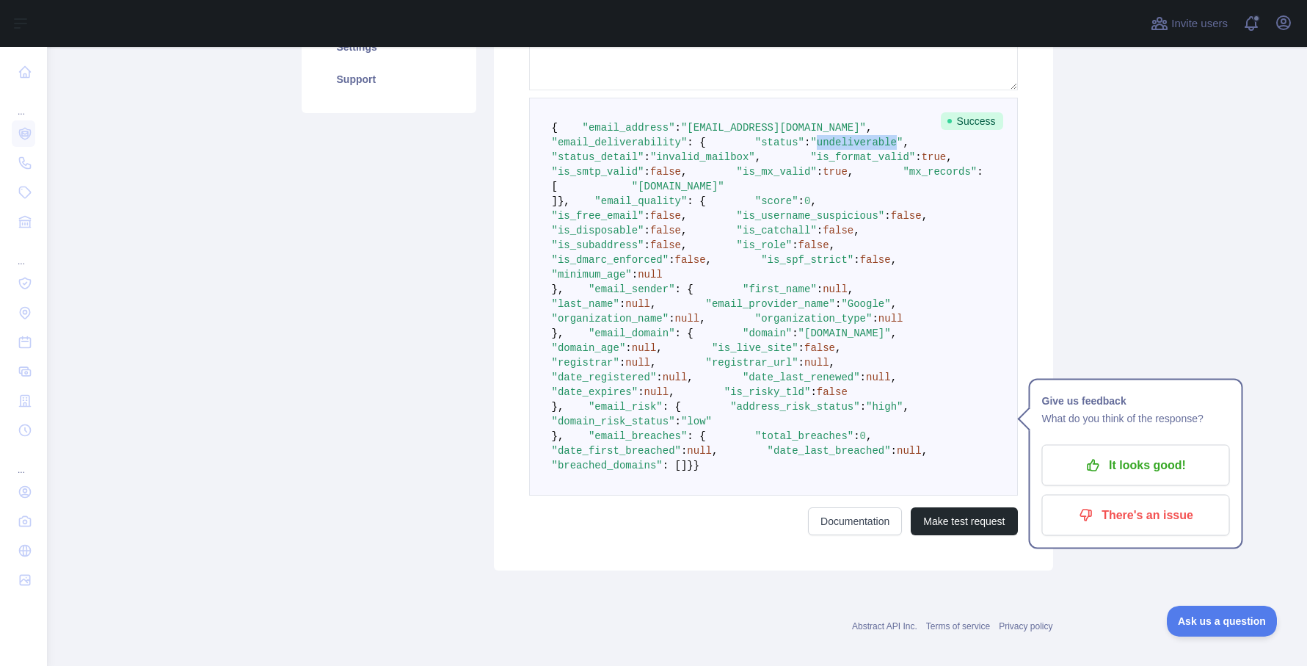
scroll to position [237, 0]
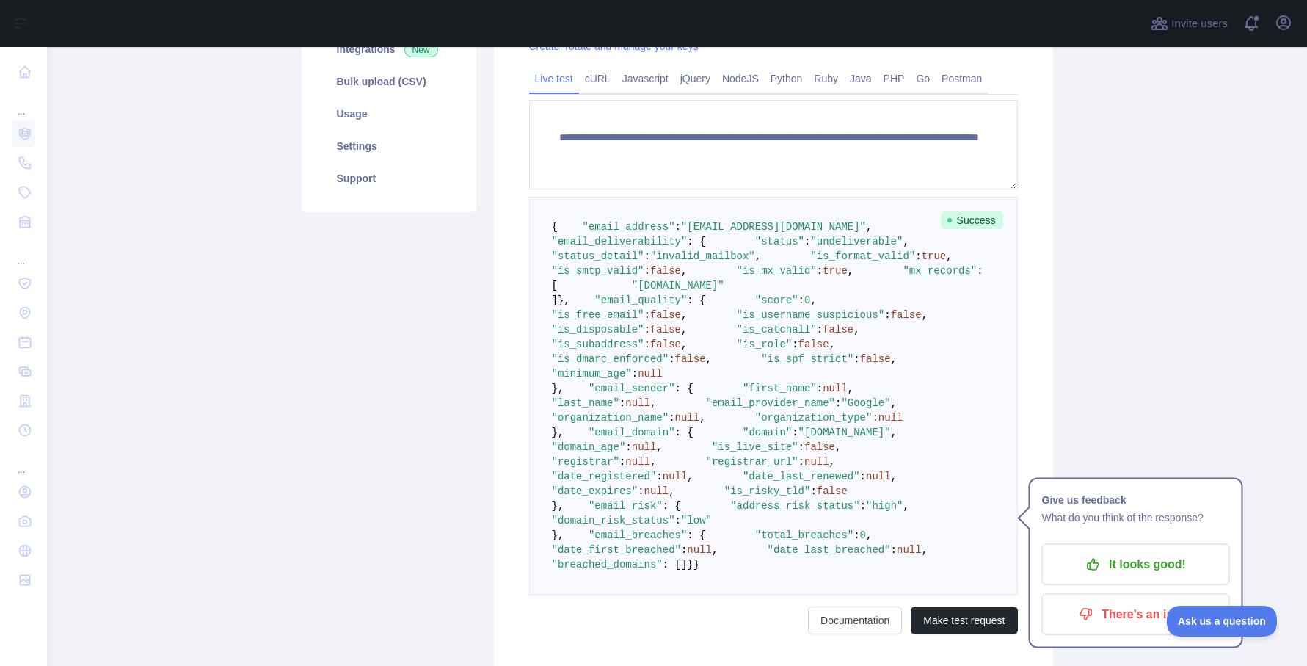
click at [810, 262] on span ""is_format_valid"" at bounding box center [862, 256] width 105 height 12
copy span "is_format_valid"
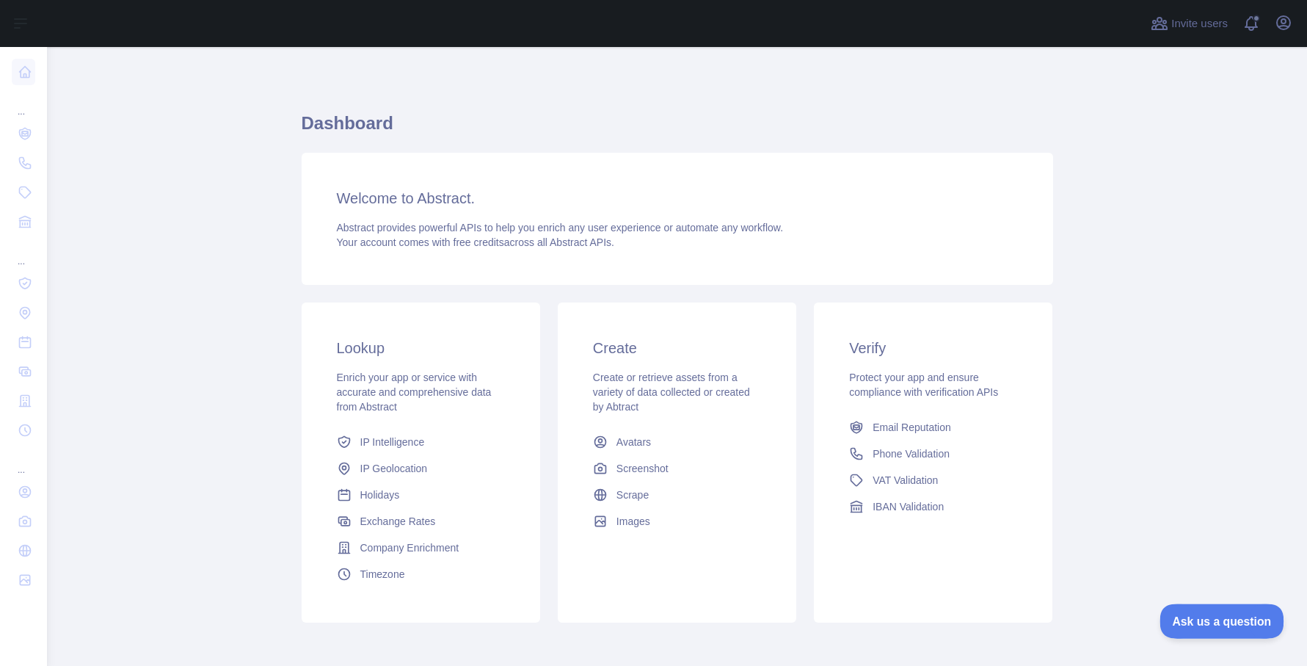
click at [1237, 628] on button "Ask us a question" at bounding box center [1215, 618] width 110 height 31
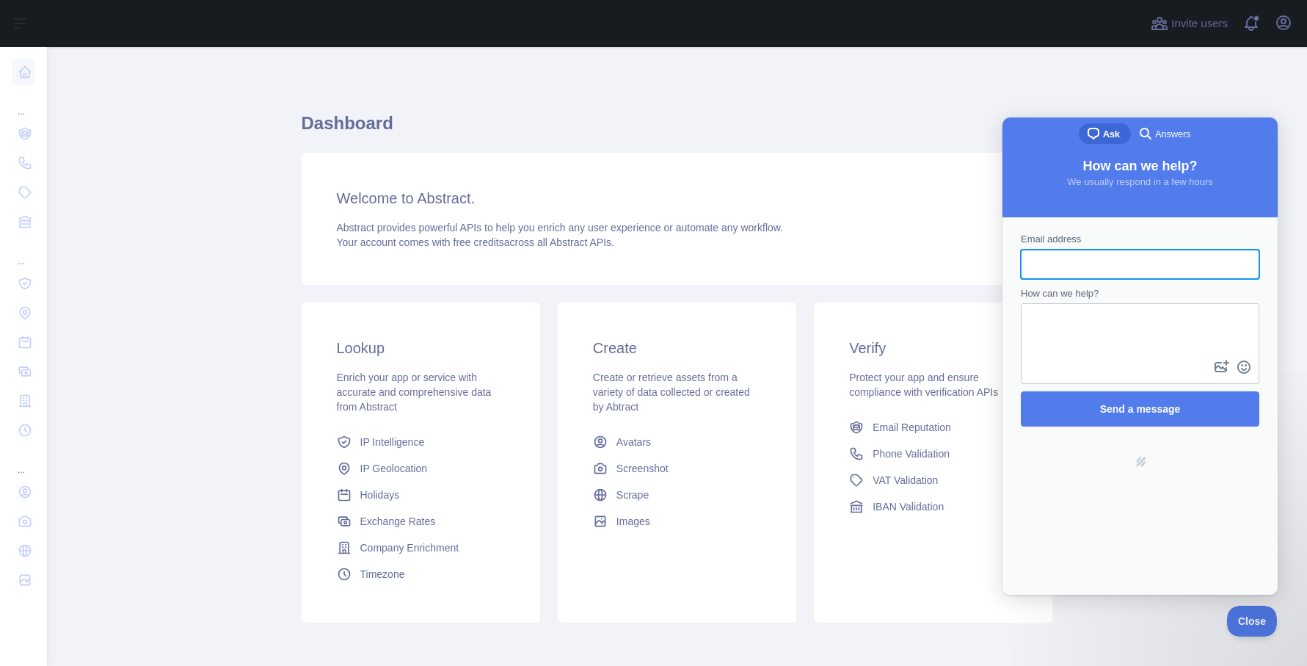
click at [1236, 95] on main "Dashboard Welcome to Abstract. Abstract provides powerful APIs to help you enri…" at bounding box center [677, 356] width 1260 height 619
click at [146, 280] on main "Dashboard Welcome to Abstract. Abstract provides powerful APIs to help you enri…" at bounding box center [677, 356] width 1260 height 619
click at [1250, 619] on span "Close" at bounding box center [1249, 619] width 50 height 10
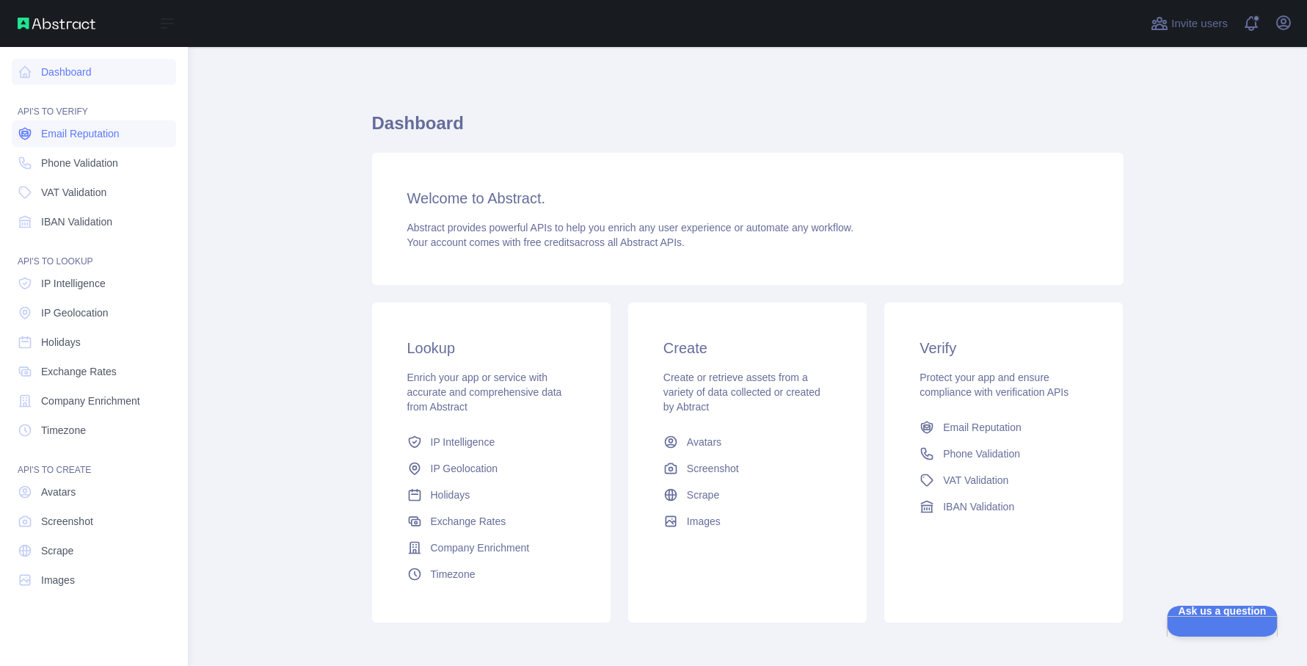
click at [120, 137] on span "Email Reputation" at bounding box center [80, 133] width 79 height 15
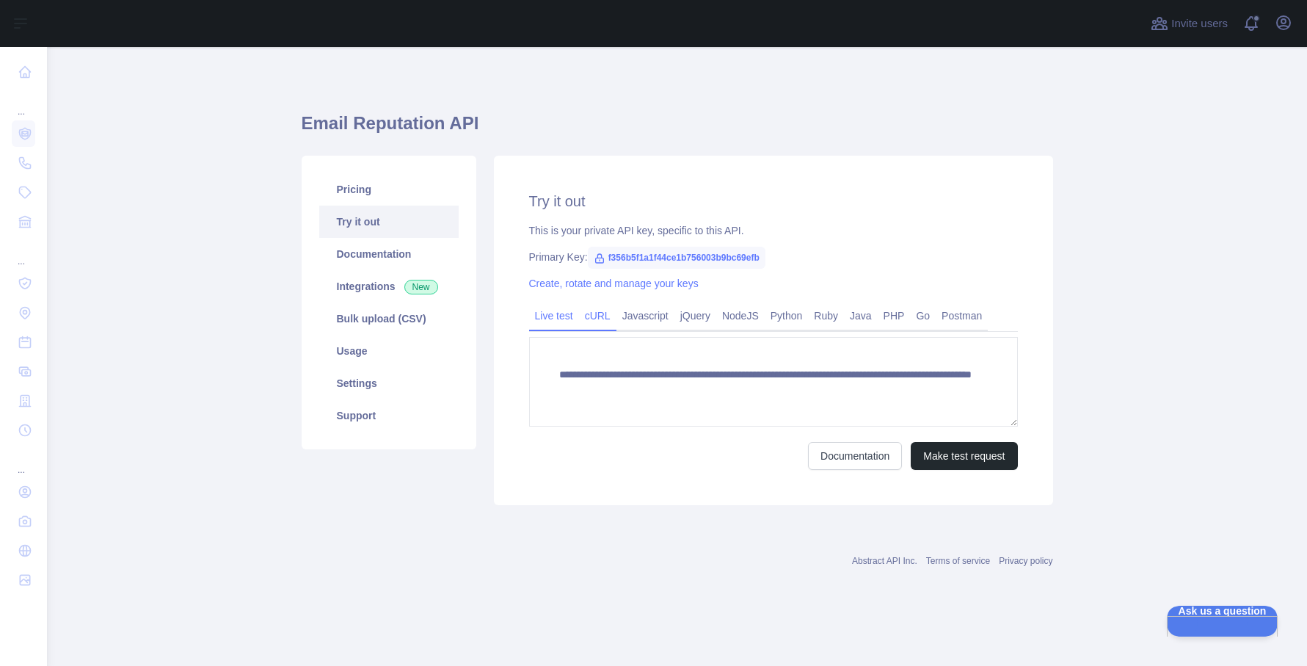
click at [601, 316] on link "cURL" at bounding box center [597, 315] width 37 height 23
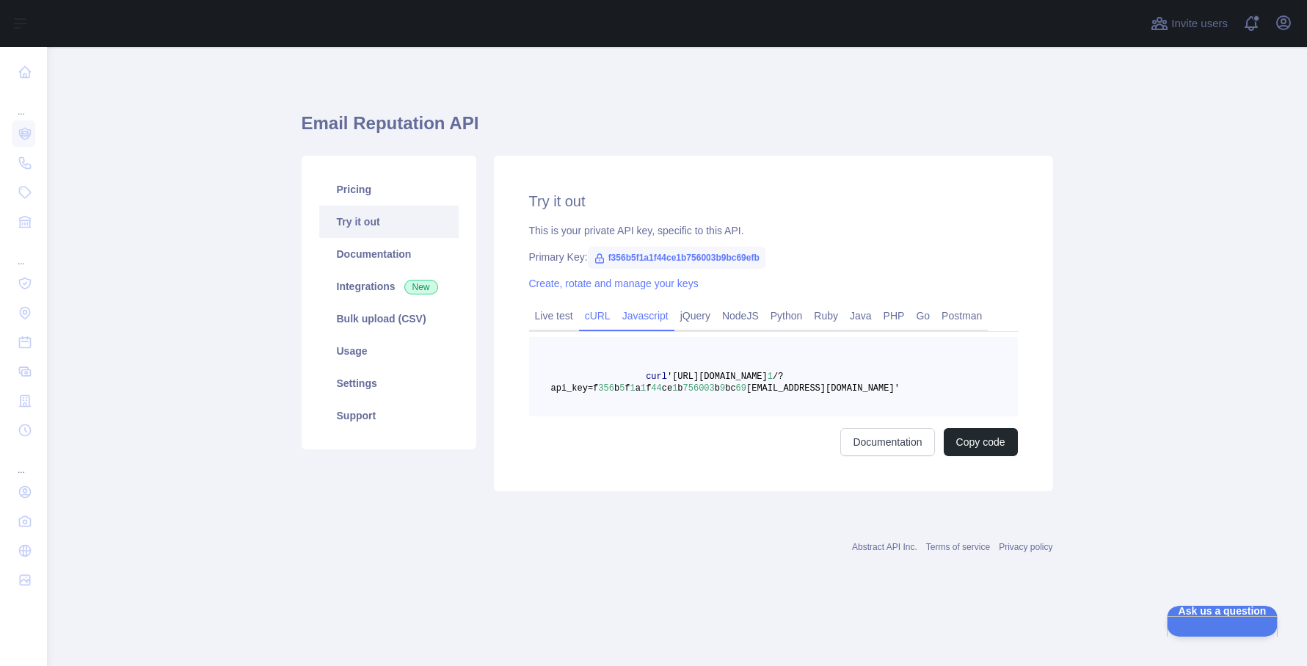
click at [639, 311] on link "Javascript" at bounding box center [646, 315] width 58 height 23
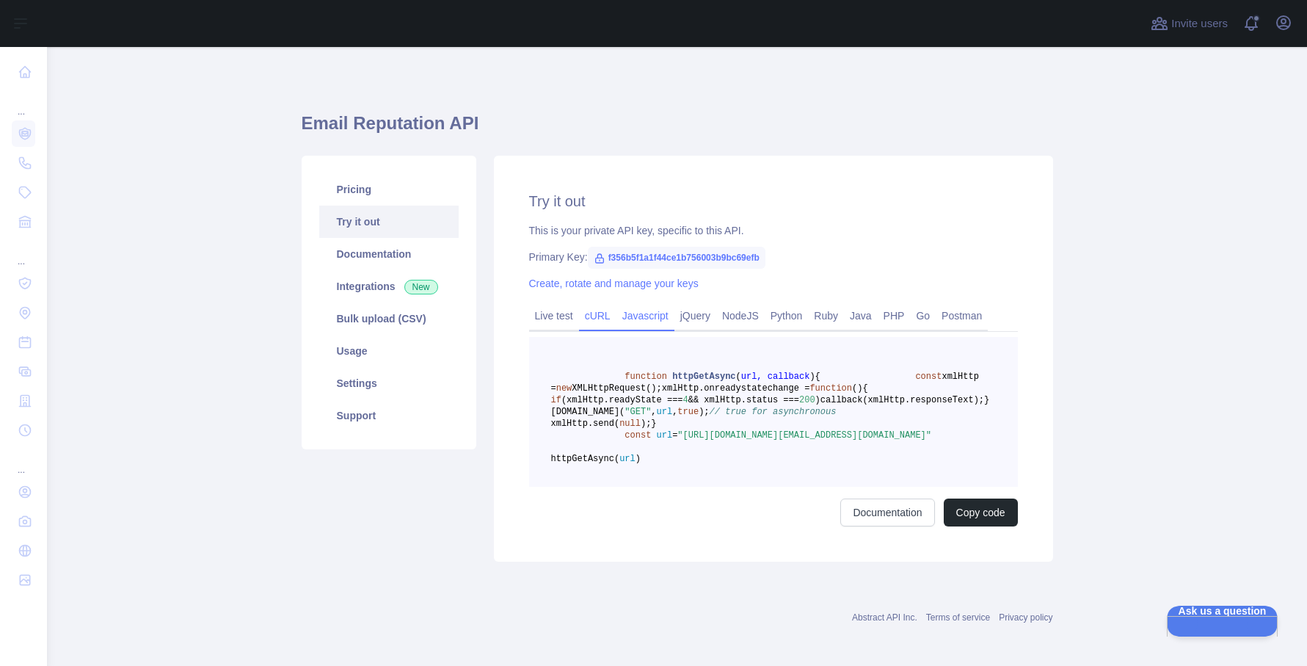
click at [595, 318] on link "cURL" at bounding box center [597, 315] width 37 height 23
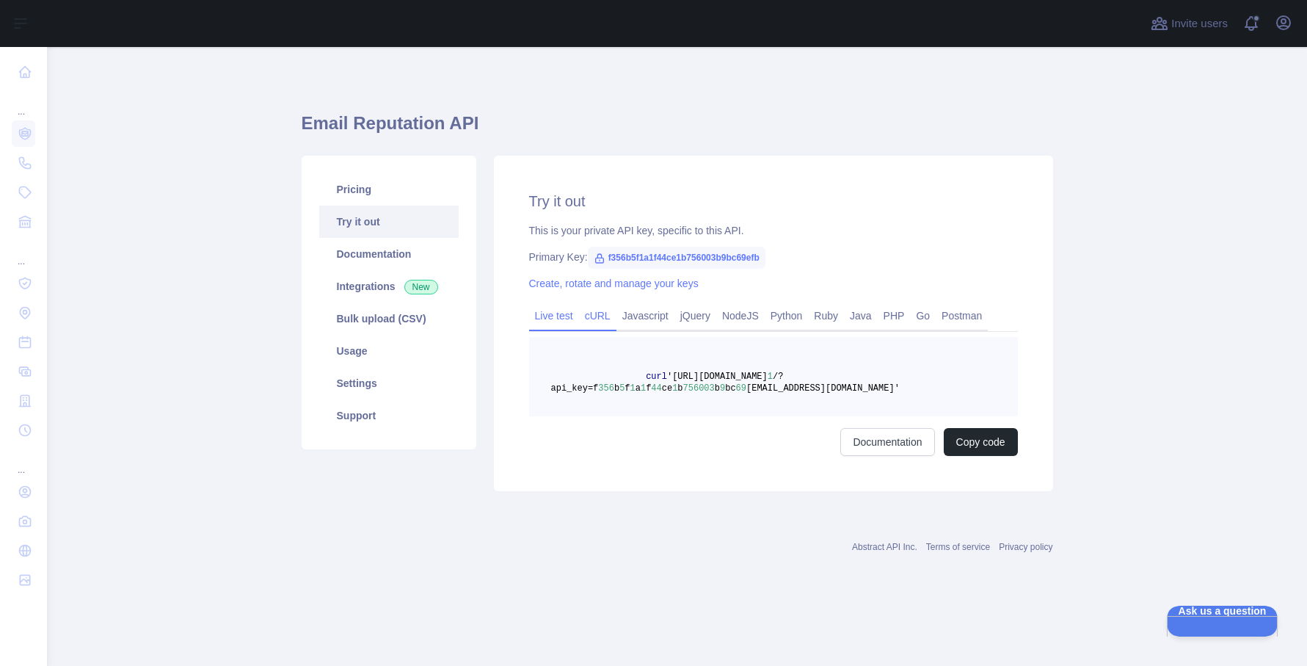
click at [555, 316] on link "Live test" at bounding box center [554, 315] width 50 height 23
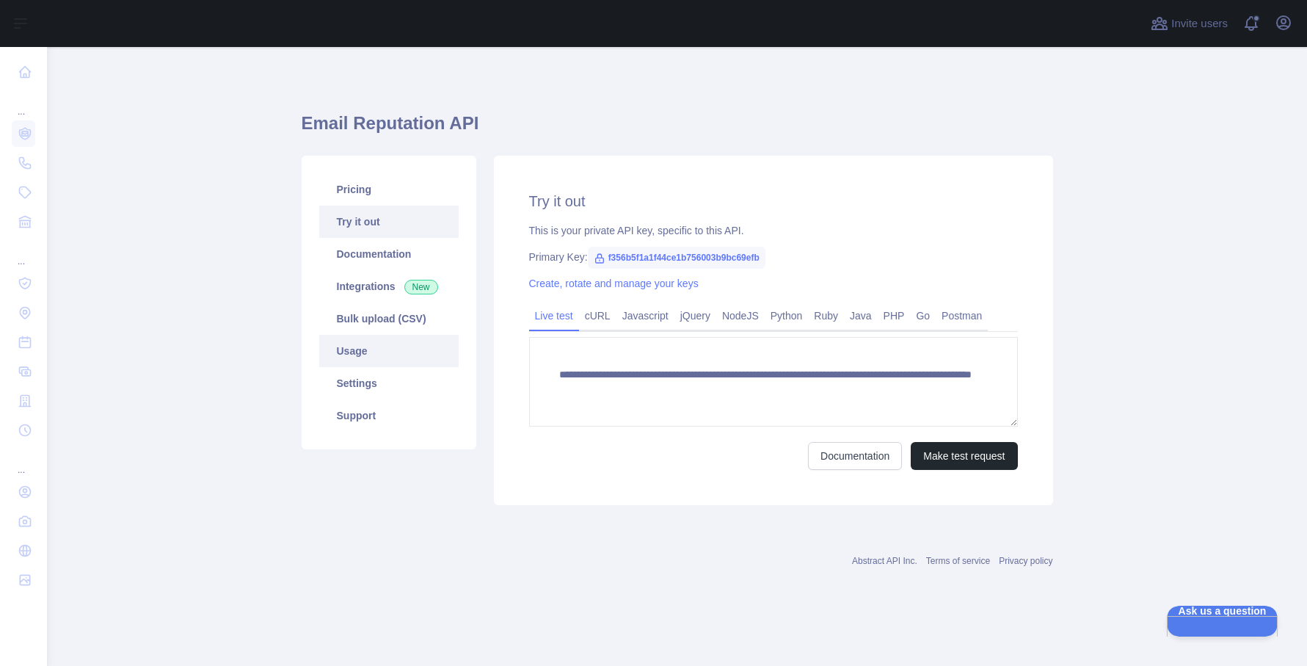
click at [360, 353] on link "Usage" at bounding box center [388, 351] width 139 height 32
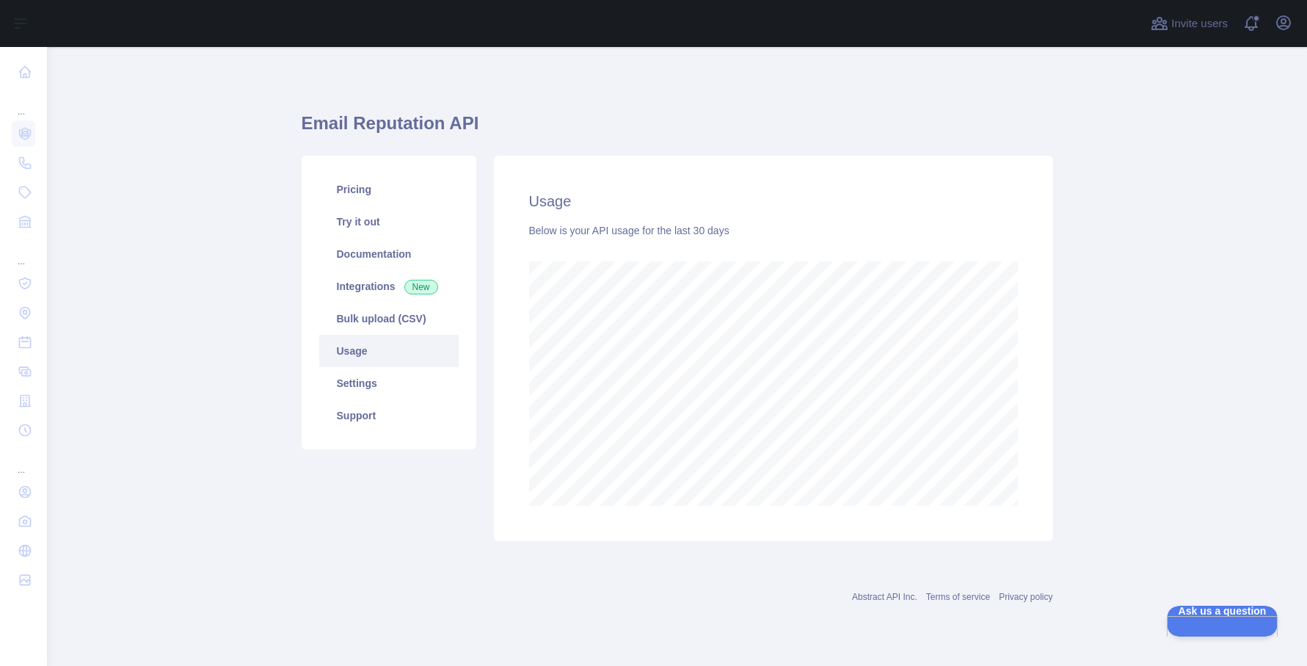
scroll to position [619, 1260]
click at [362, 382] on link "Settings" at bounding box center [388, 383] width 139 height 32
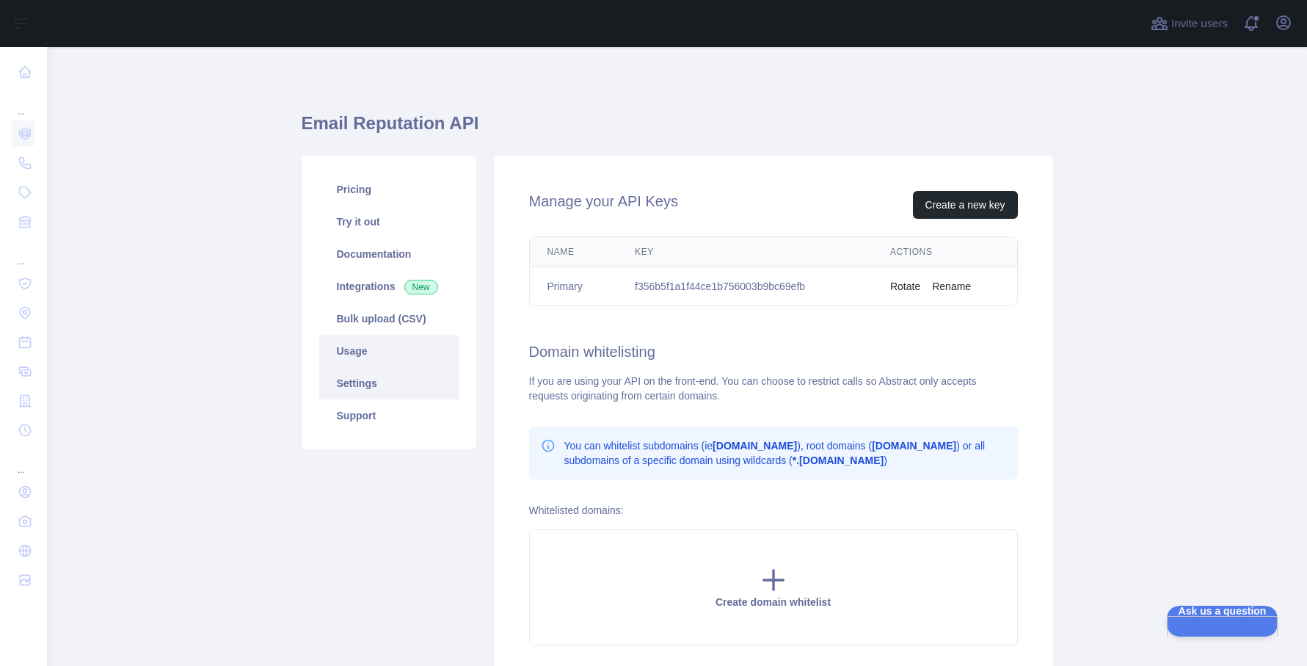
click at [363, 341] on link "Usage" at bounding box center [388, 351] width 139 height 32
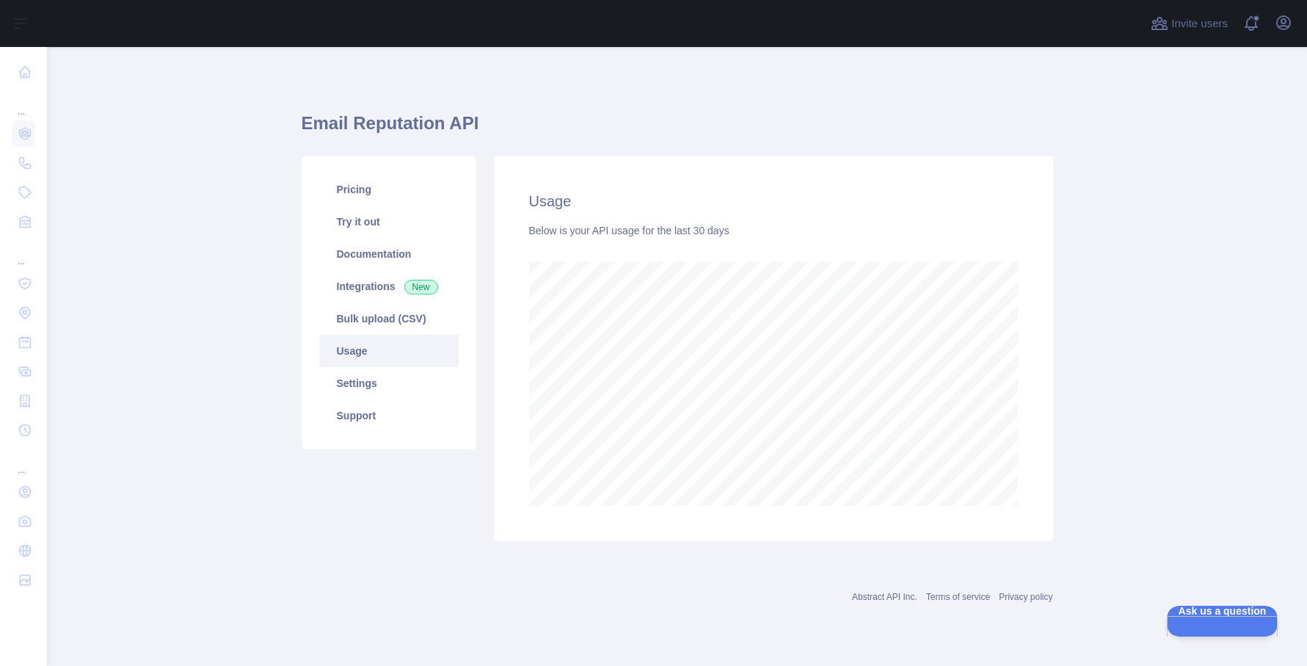
scroll to position [619, 1260]
click at [371, 321] on link "Bulk upload (CSV)" at bounding box center [388, 318] width 139 height 32
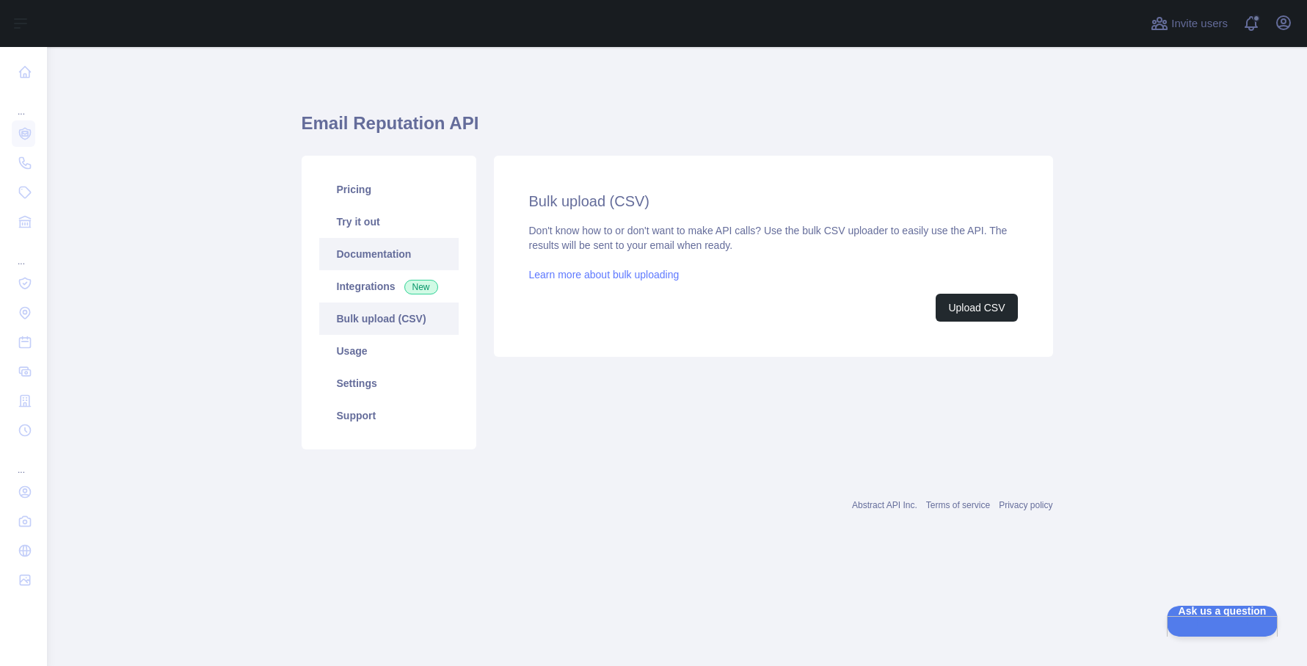
click at [377, 260] on link "Documentation" at bounding box center [388, 254] width 139 height 32
